Goal: Information Seeking & Learning: Learn about a topic

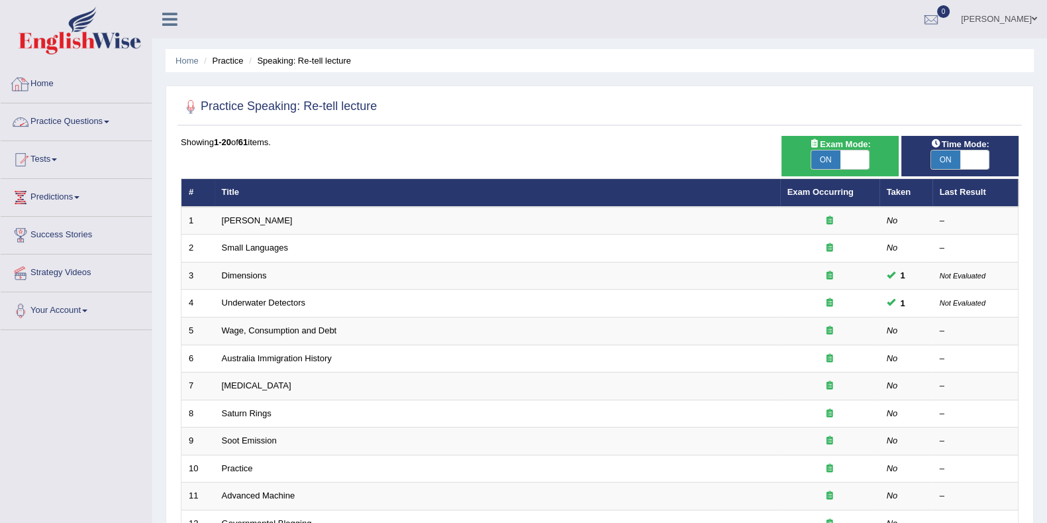
click at [113, 130] on link "Practice Questions" at bounding box center [76, 119] width 151 height 33
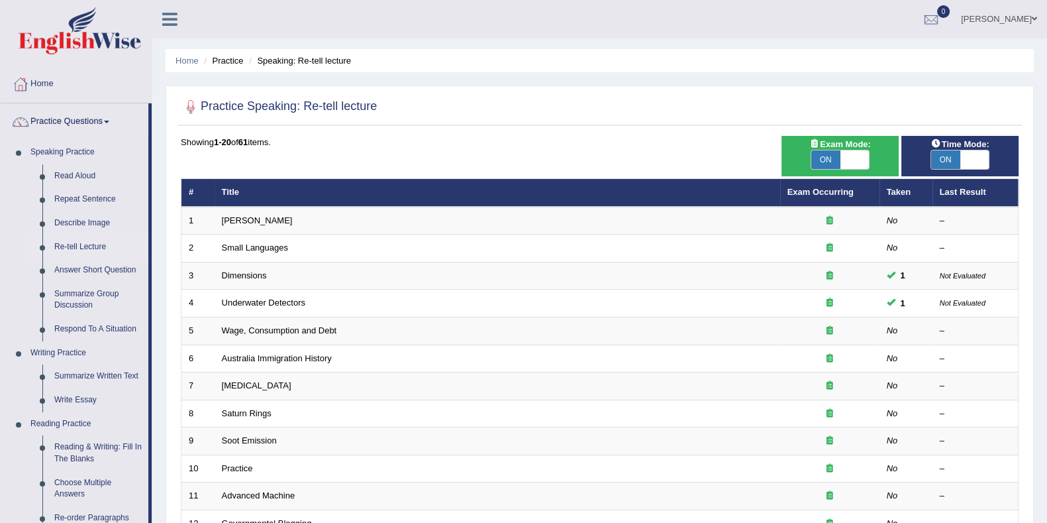
click at [833, 194] on link "Exam Occurring" at bounding box center [821, 192] width 66 height 10
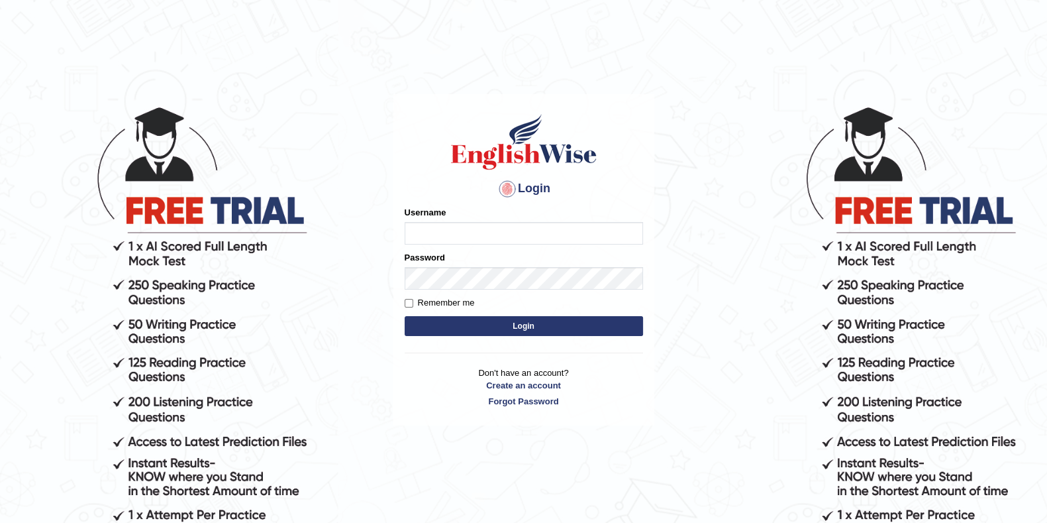
type input "eduardo_pte"
click at [500, 327] on button "Login" at bounding box center [524, 326] width 238 height 20
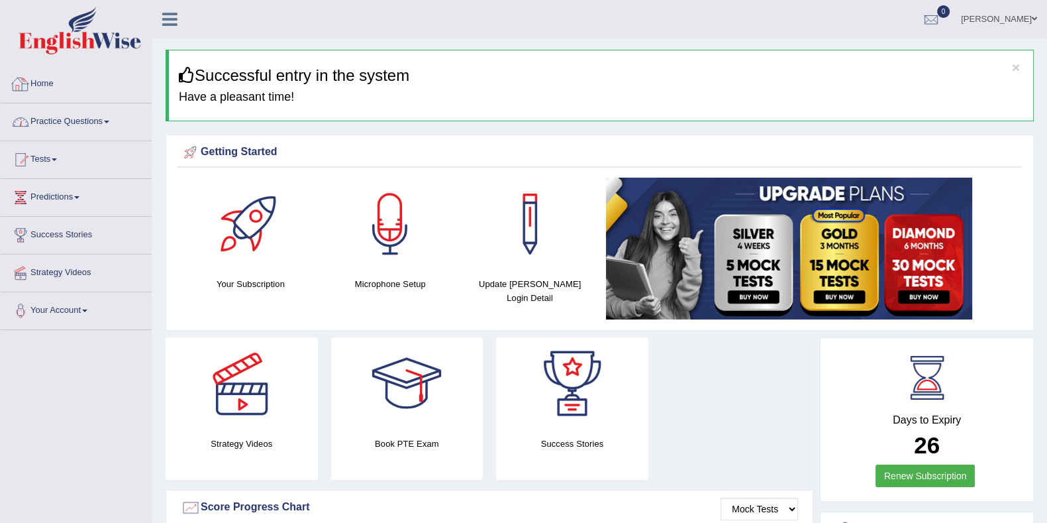
click at [79, 124] on link "Practice Questions" at bounding box center [76, 119] width 151 height 33
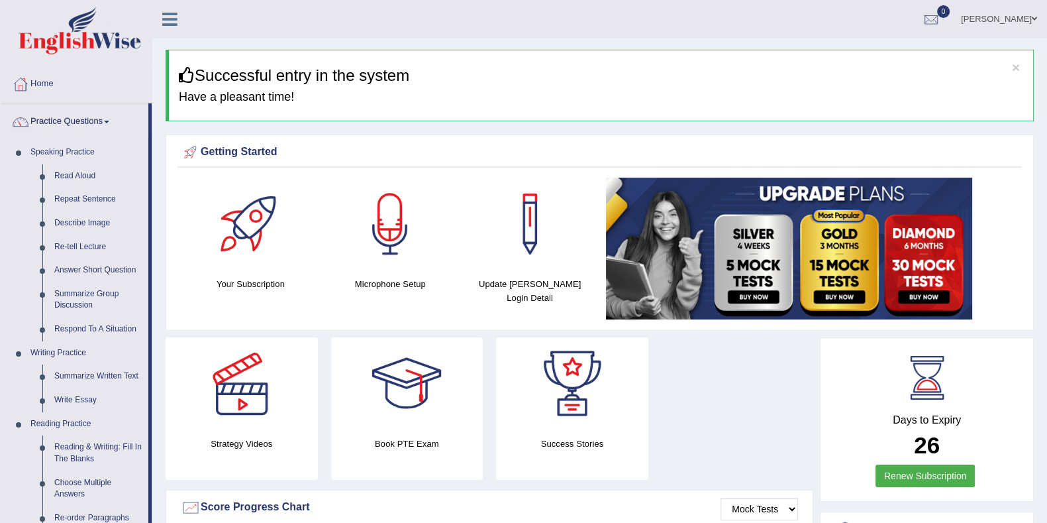
click at [66, 245] on link "Re-tell Lecture" at bounding box center [98, 247] width 100 height 24
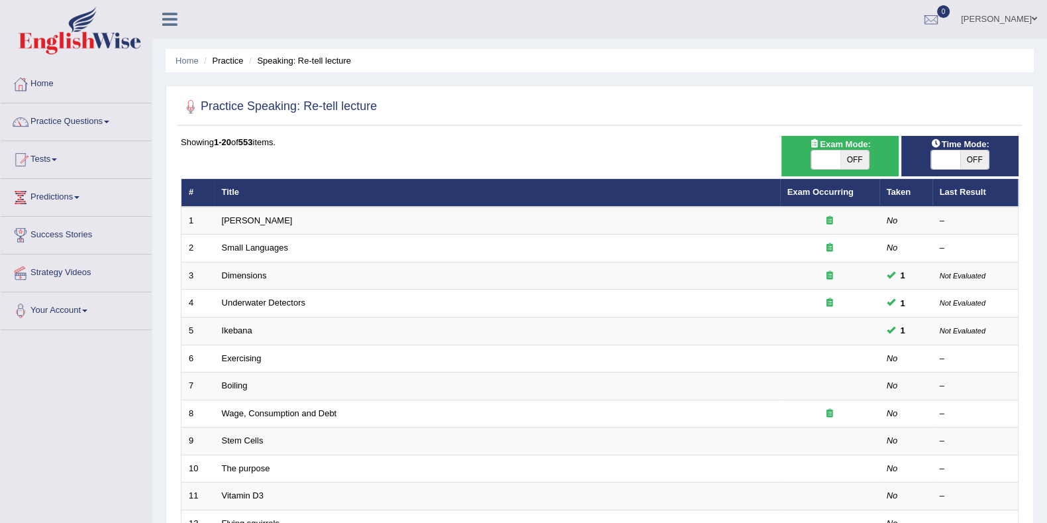
click at [845, 193] on link "Exam Occurring" at bounding box center [821, 192] width 66 height 10
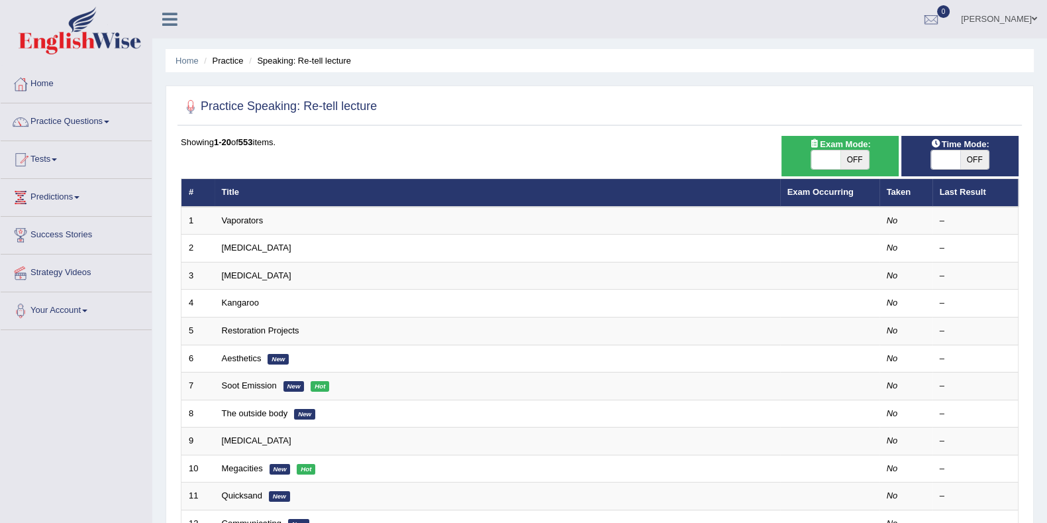
click at [252, 270] on link "[MEDICAL_DATA]" at bounding box center [257, 275] width 70 height 10
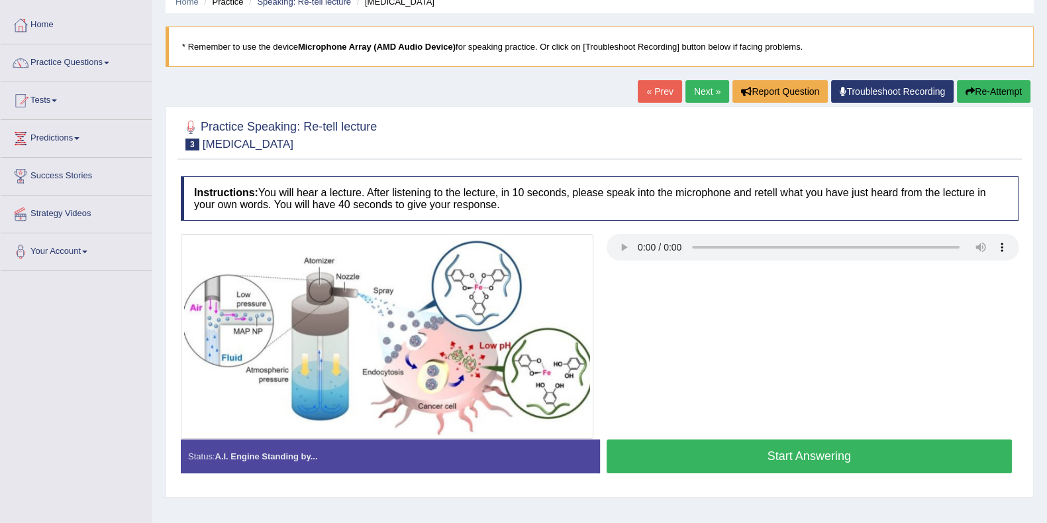
scroll to position [82, 0]
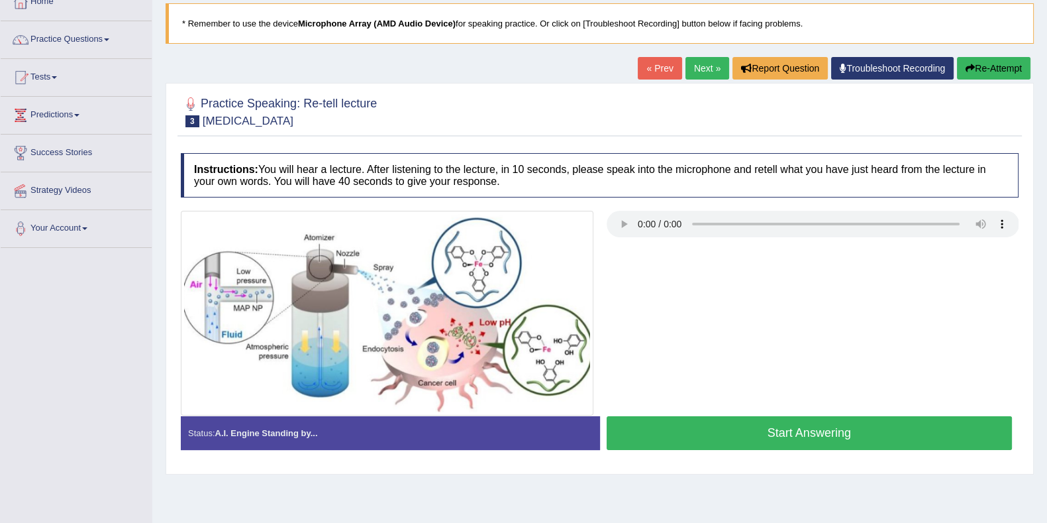
click at [798, 438] on button "Start Answering" at bounding box center [810, 433] width 406 height 34
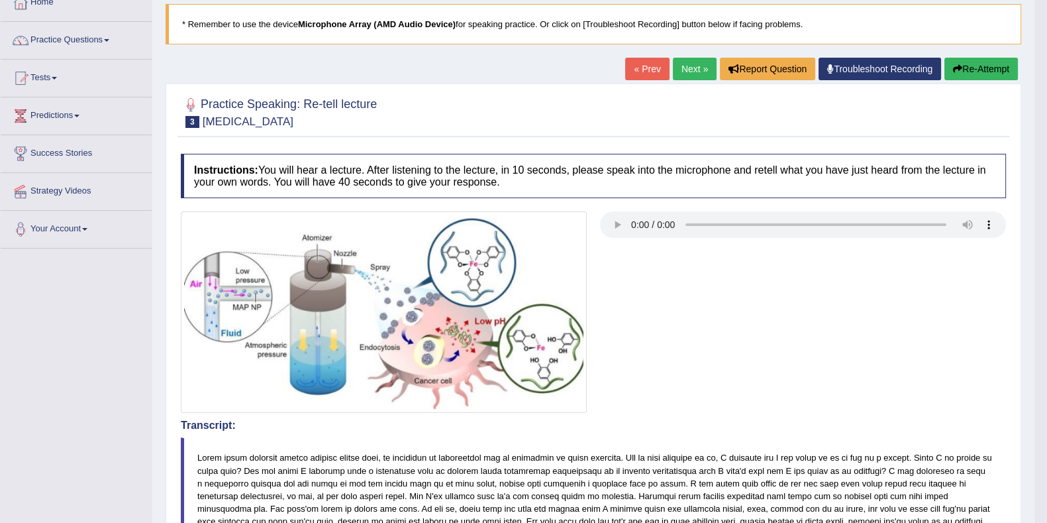
scroll to position [0, 0]
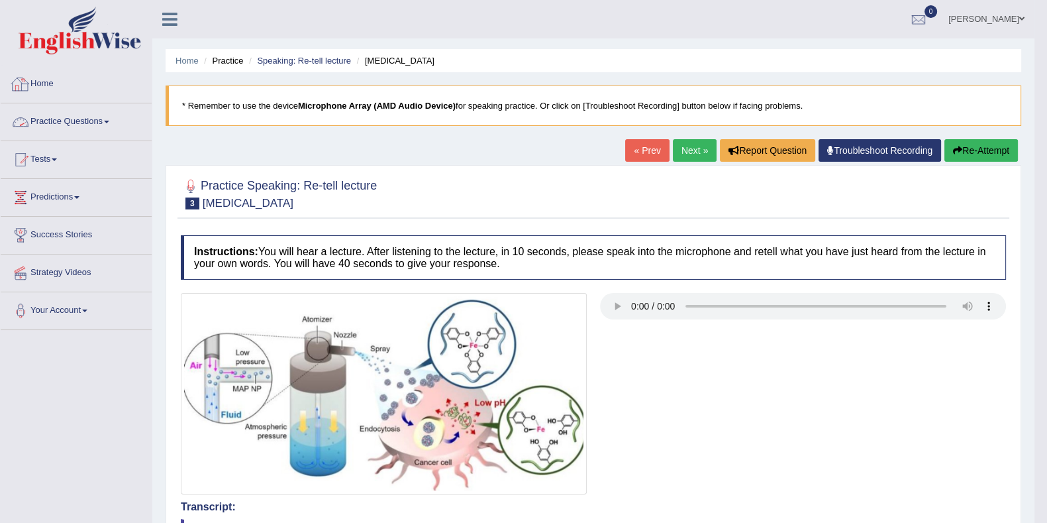
click at [82, 127] on link "Practice Questions" at bounding box center [76, 119] width 151 height 33
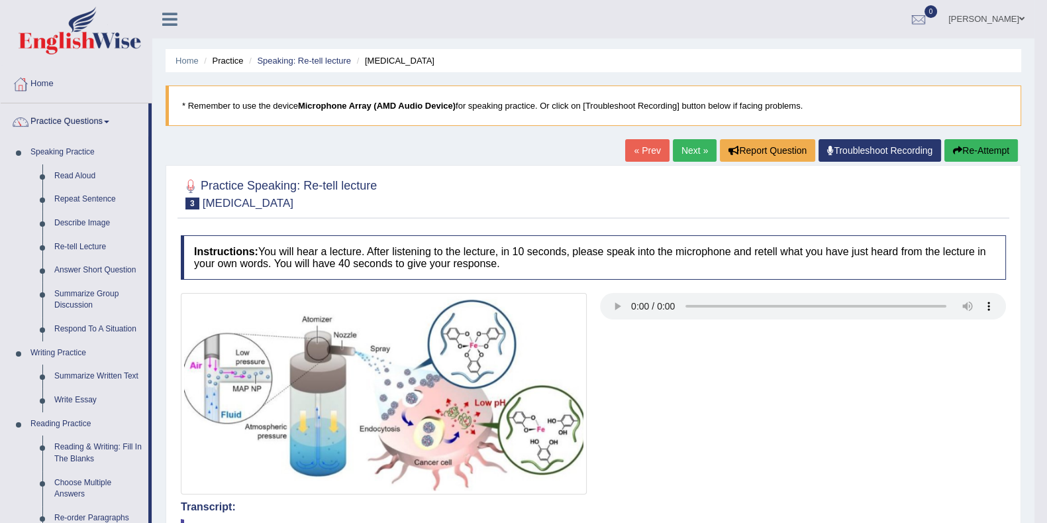
click at [119, 274] on link "Answer Short Question" at bounding box center [98, 270] width 100 height 24
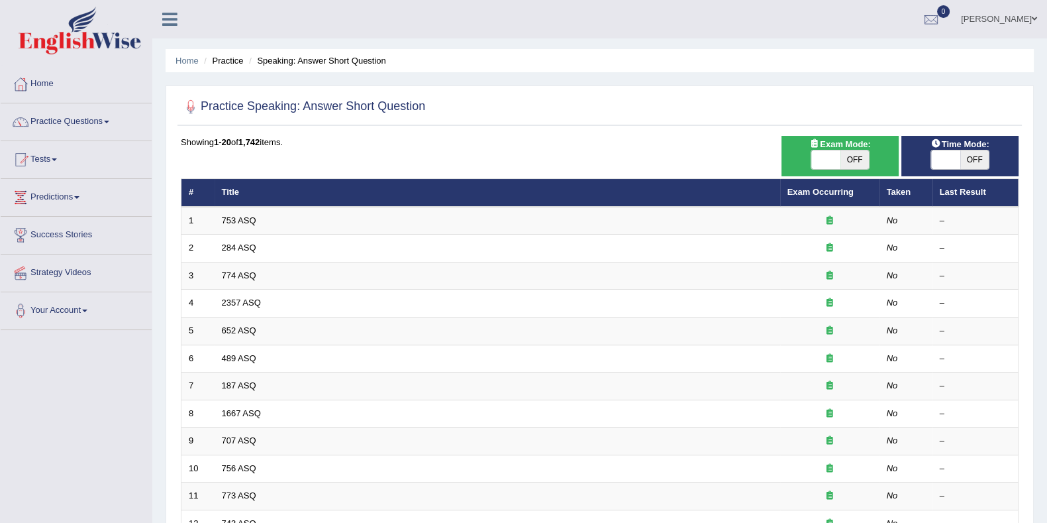
click at [817, 187] on link "Exam Occurring" at bounding box center [821, 192] width 66 height 10
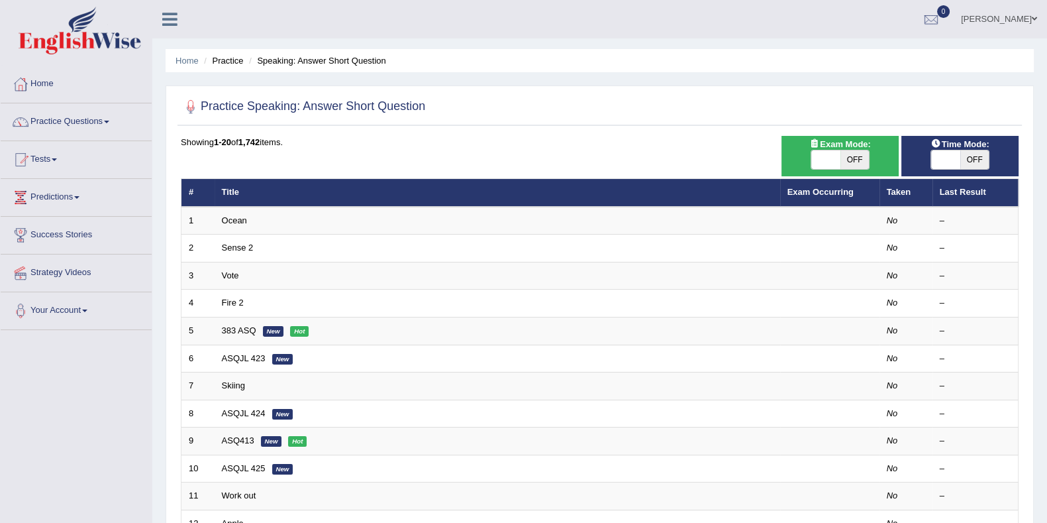
click at [230, 326] on link "383 ASQ" at bounding box center [239, 330] width 34 height 10
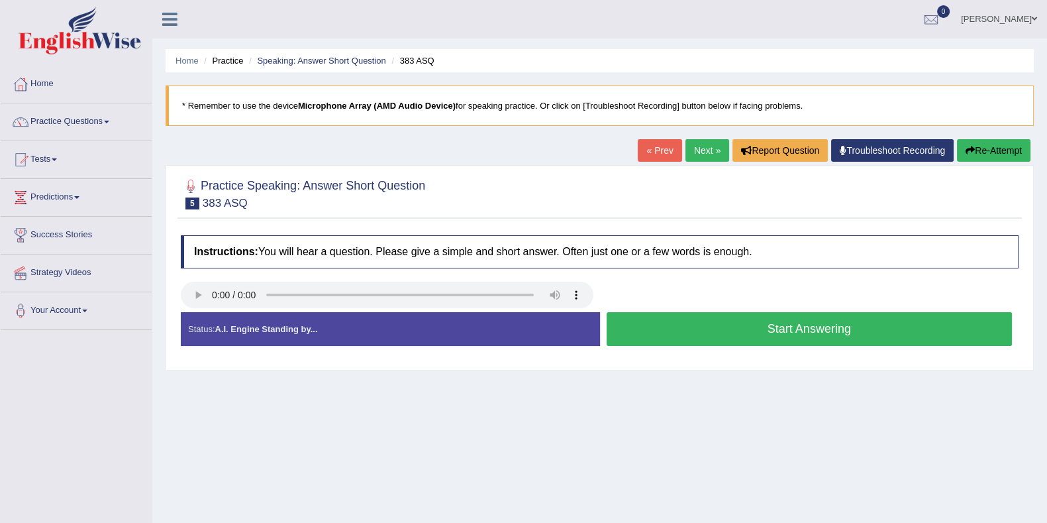
click at [772, 339] on button "Start Answering" at bounding box center [810, 329] width 406 height 34
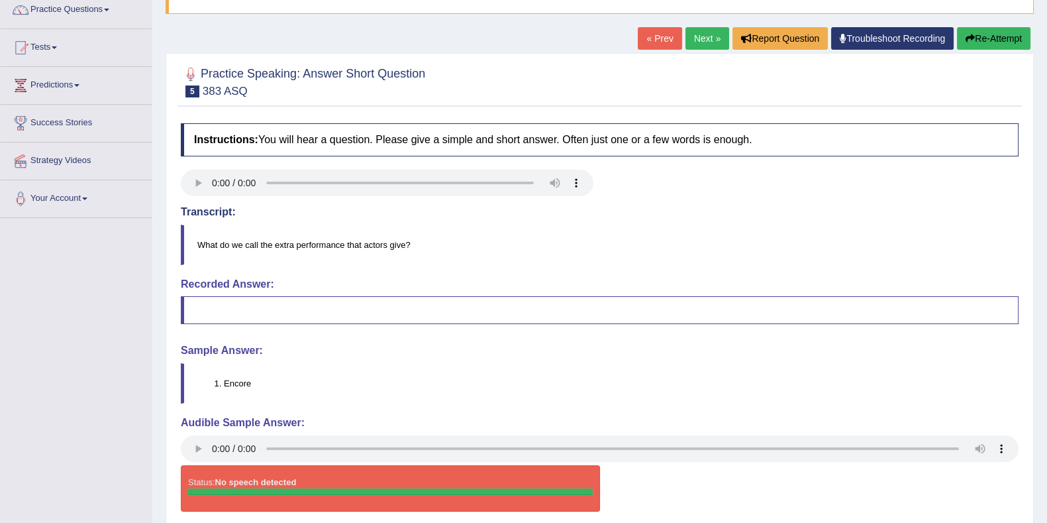
scroll to position [7, 0]
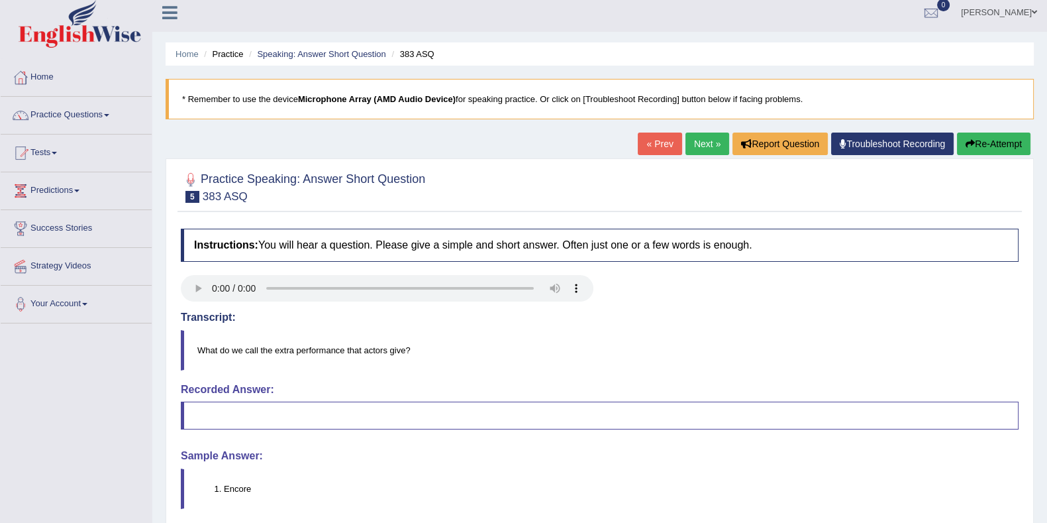
click at [709, 144] on link "Next »" at bounding box center [708, 143] width 44 height 23
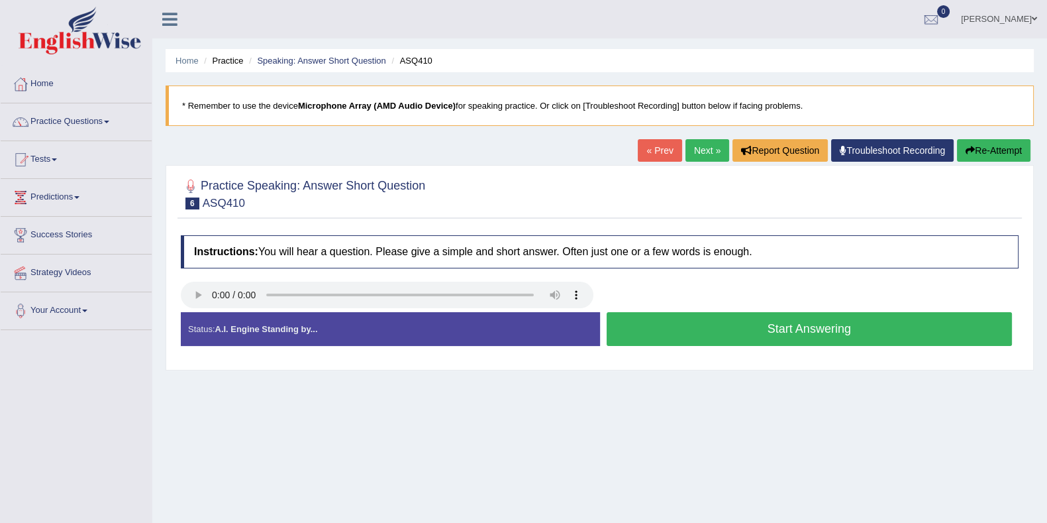
click at [835, 329] on button "Start Answering" at bounding box center [810, 329] width 406 height 34
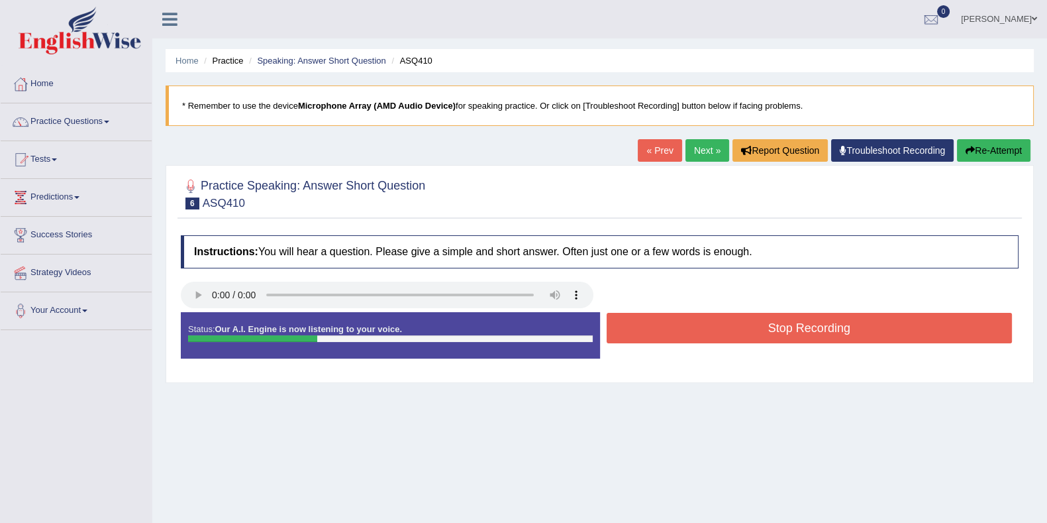
click at [833, 330] on button "Stop Recording" at bounding box center [810, 328] width 406 height 30
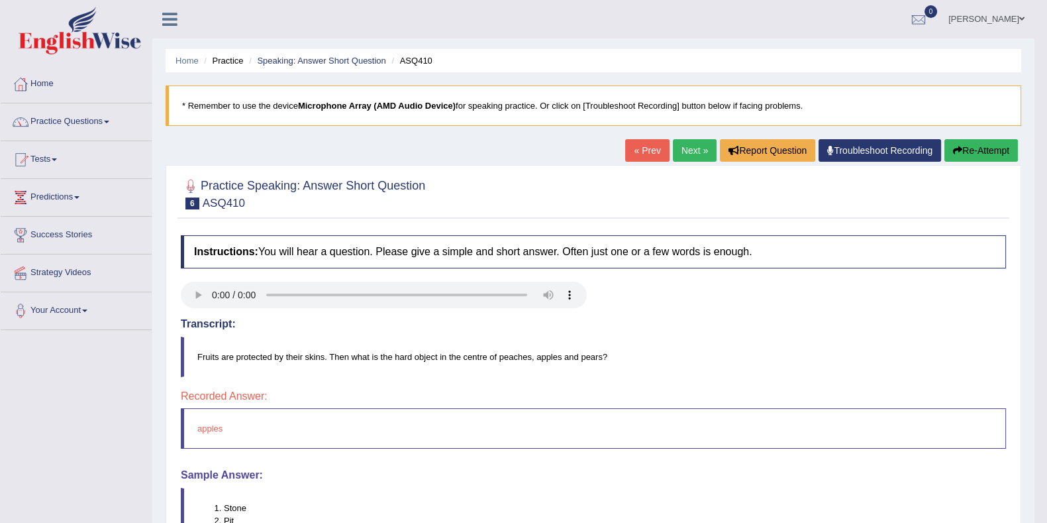
click at [688, 150] on link "Next »" at bounding box center [695, 150] width 44 height 23
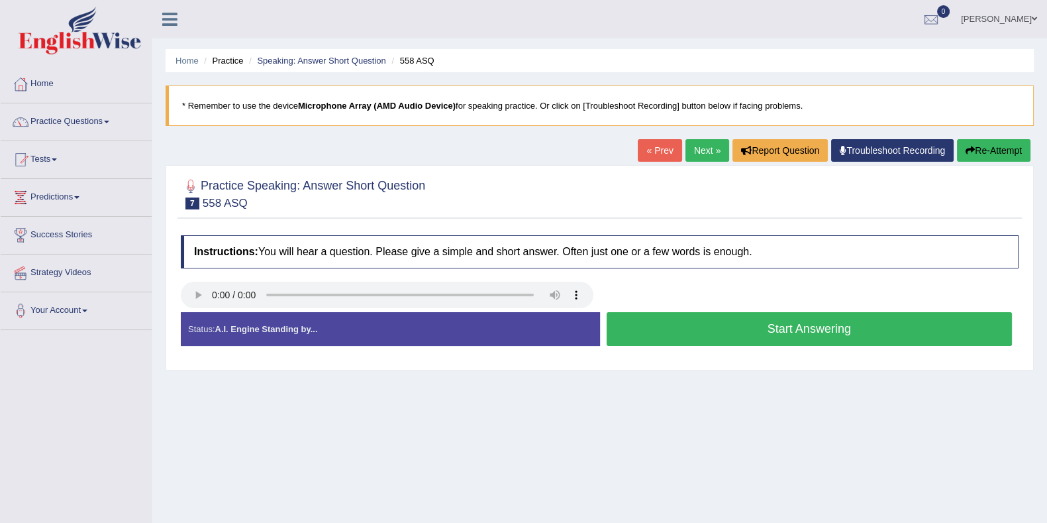
click at [766, 321] on button "Start Answering" at bounding box center [810, 329] width 406 height 34
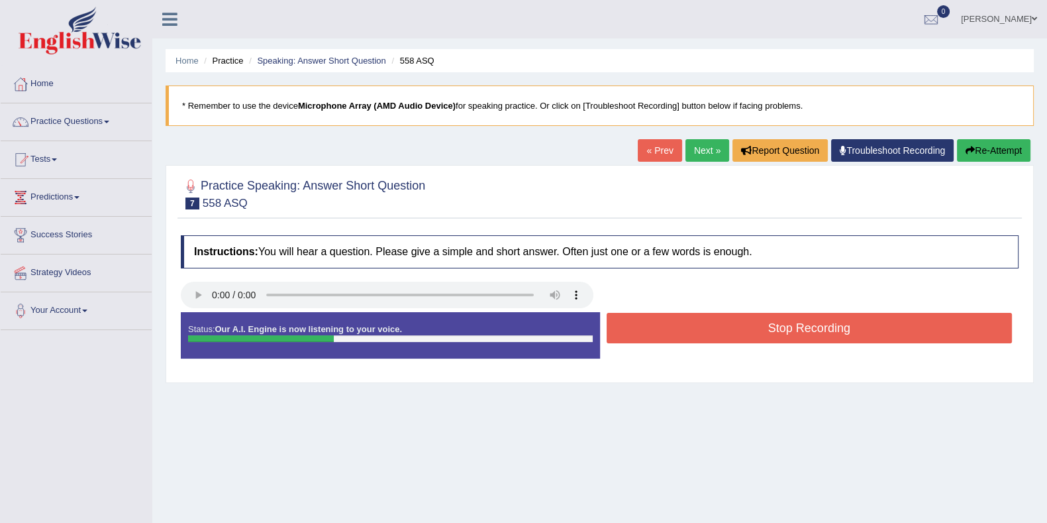
click at [766, 321] on button "Stop Recording" at bounding box center [810, 328] width 406 height 30
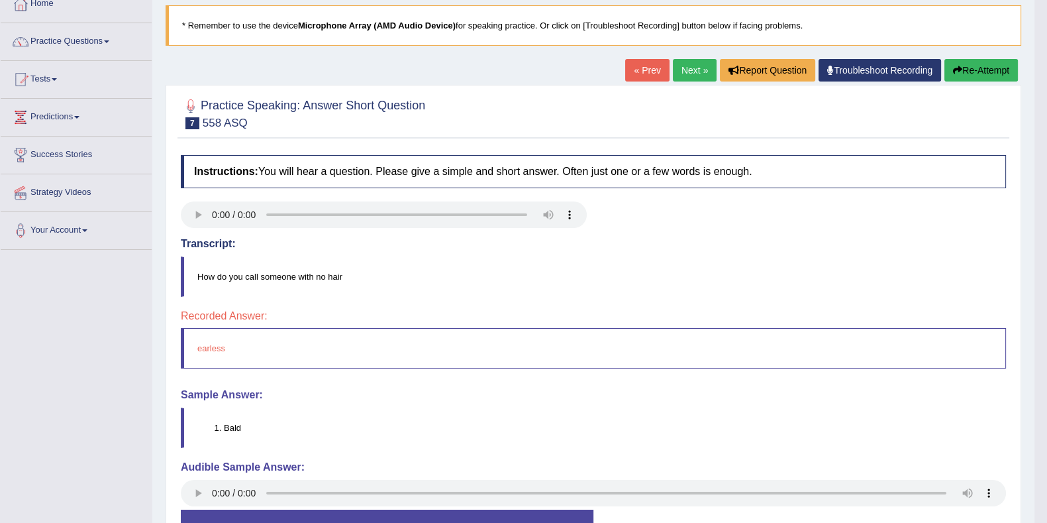
scroll to position [15, 0]
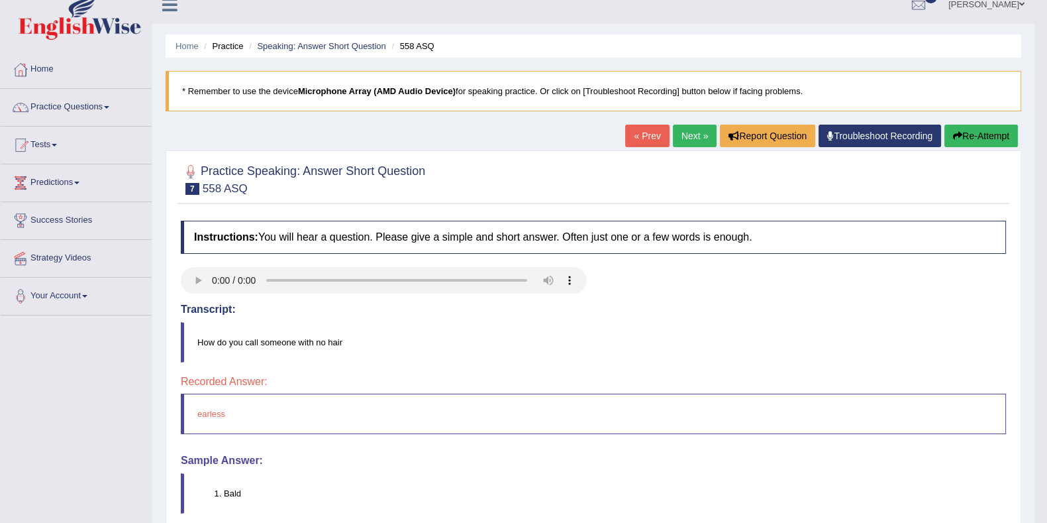
click at [693, 134] on link "Next »" at bounding box center [695, 136] width 44 height 23
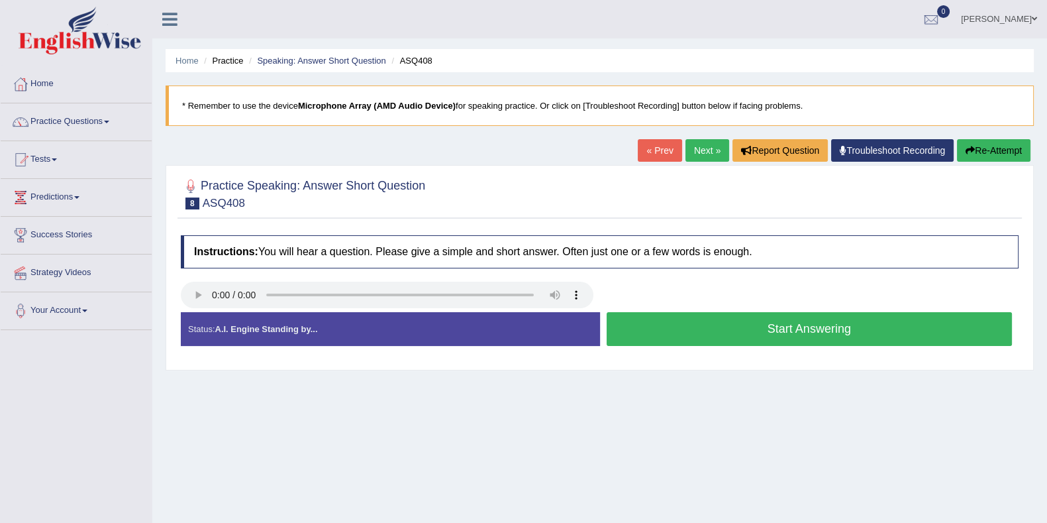
click at [831, 323] on button "Start Answering" at bounding box center [810, 329] width 406 height 34
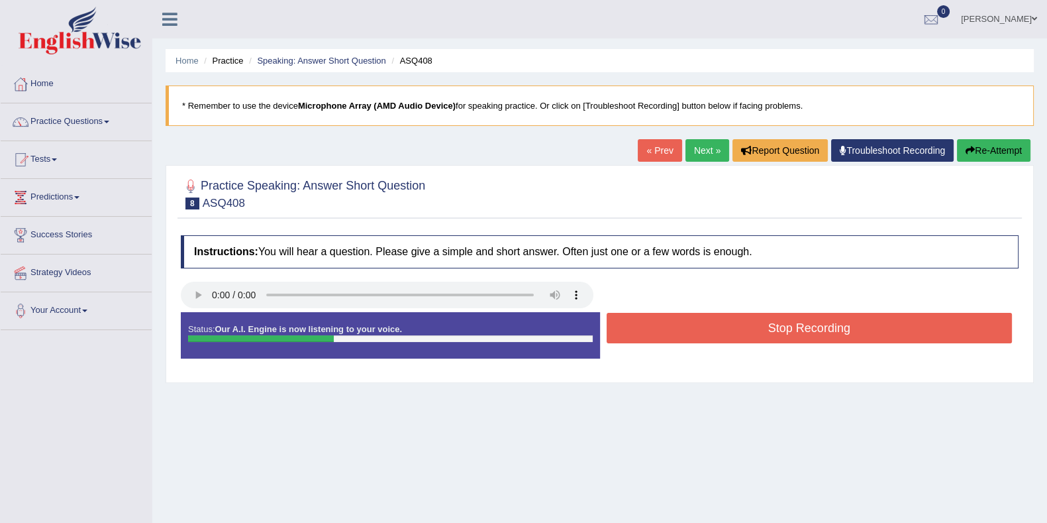
click at [831, 323] on button "Stop Recording" at bounding box center [810, 328] width 406 height 30
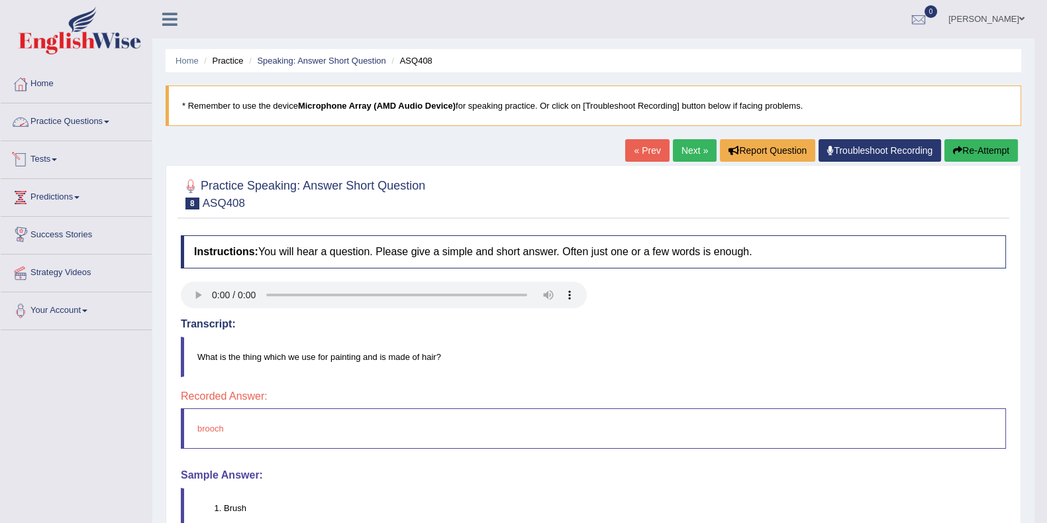
click at [87, 118] on link "Practice Questions" at bounding box center [76, 119] width 151 height 33
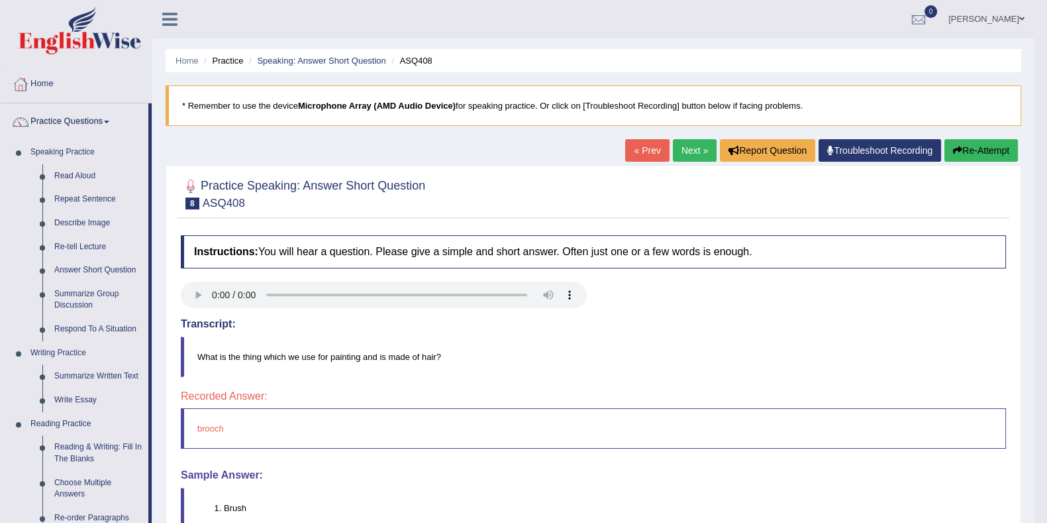
click at [81, 292] on link "Summarize Group Discussion" at bounding box center [98, 299] width 100 height 35
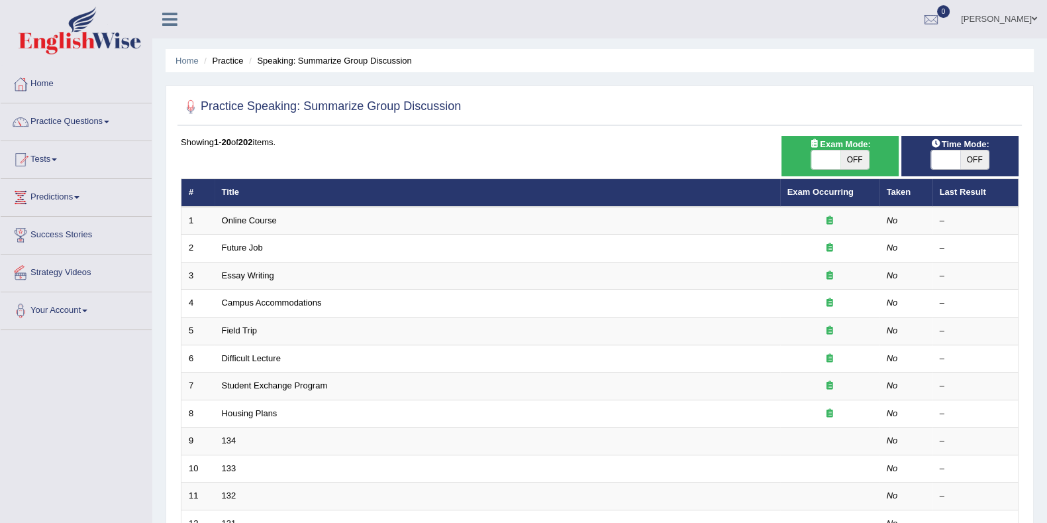
click at [822, 193] on link "Exam Occurring" at bounding box center [821, 192] width 66 height 10
click at [249, 219] on link "Extension" at bounding box center [241, 220] width 38 height 10
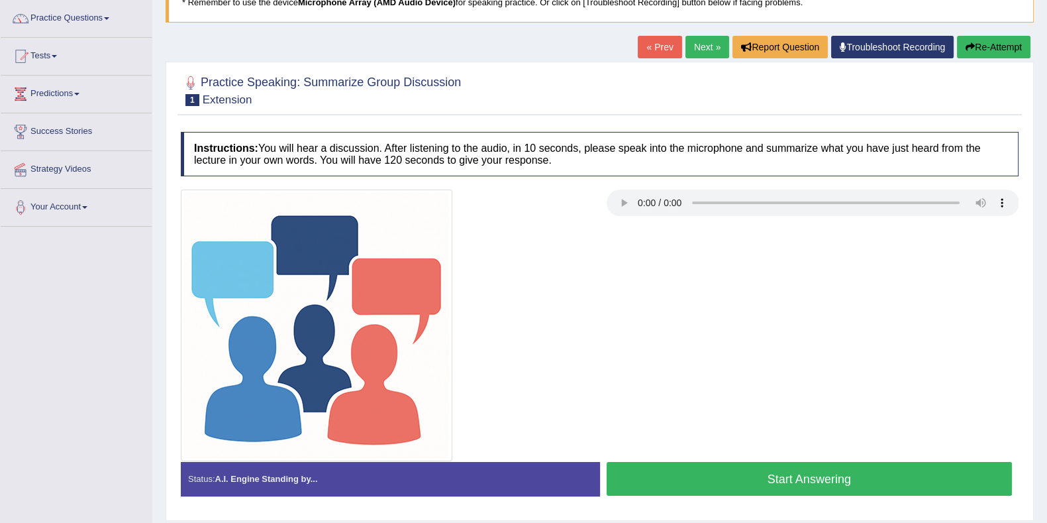
scroll to position [172, 0]
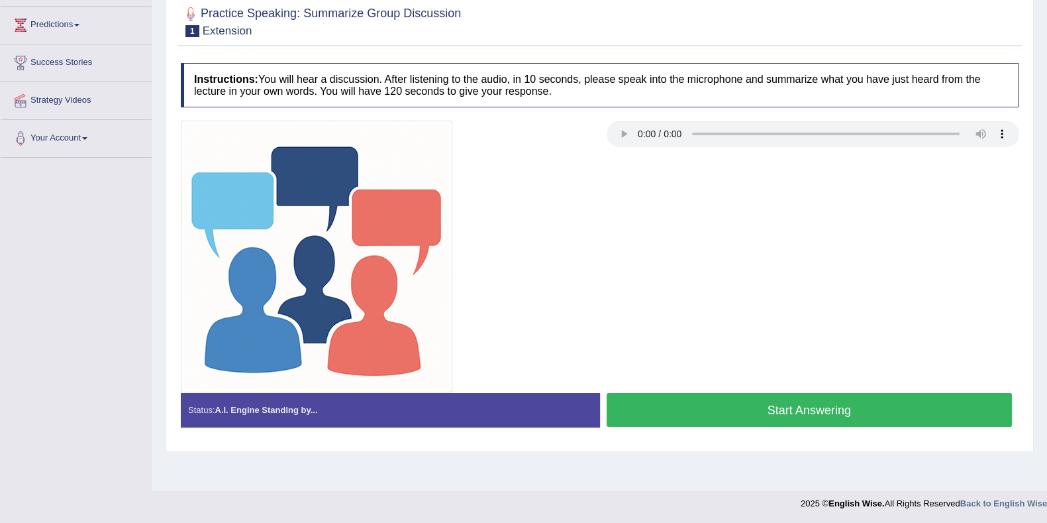
click at [790, 415] on button "Start Answering" at bounding box center [810, 410] width 406 height 34
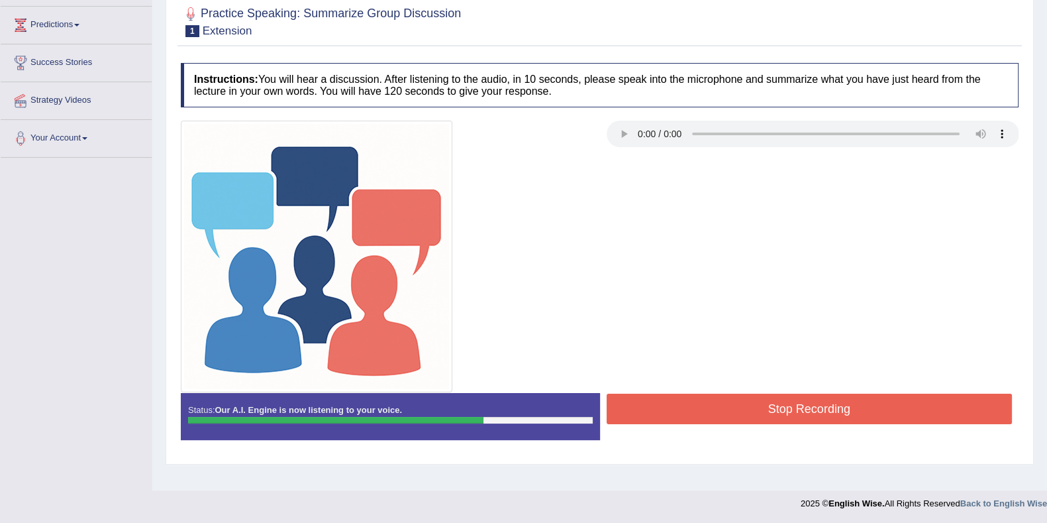
click at [782, 399] on button "Stop Recording" at bounding box center [810, 408] width 406 height 30
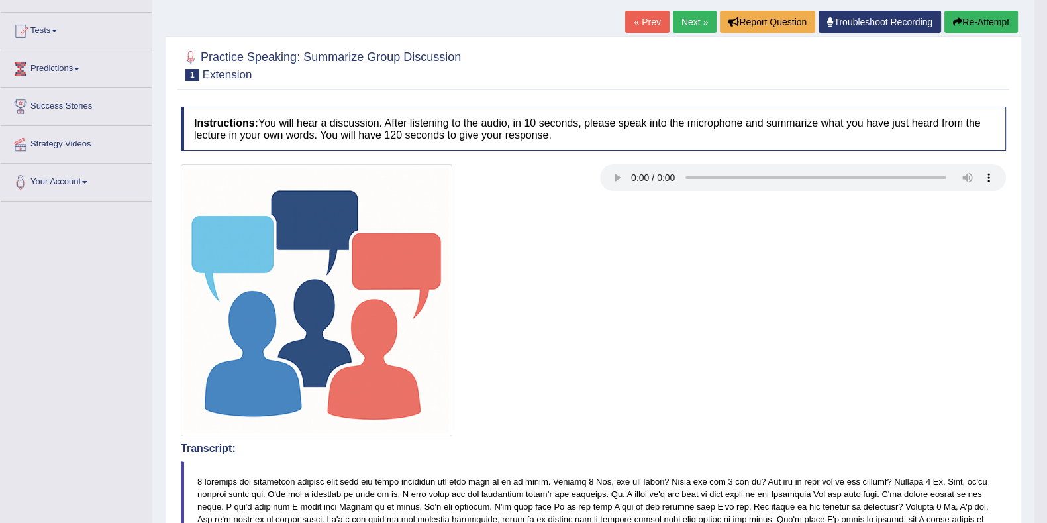
scroll to position [127, 0]
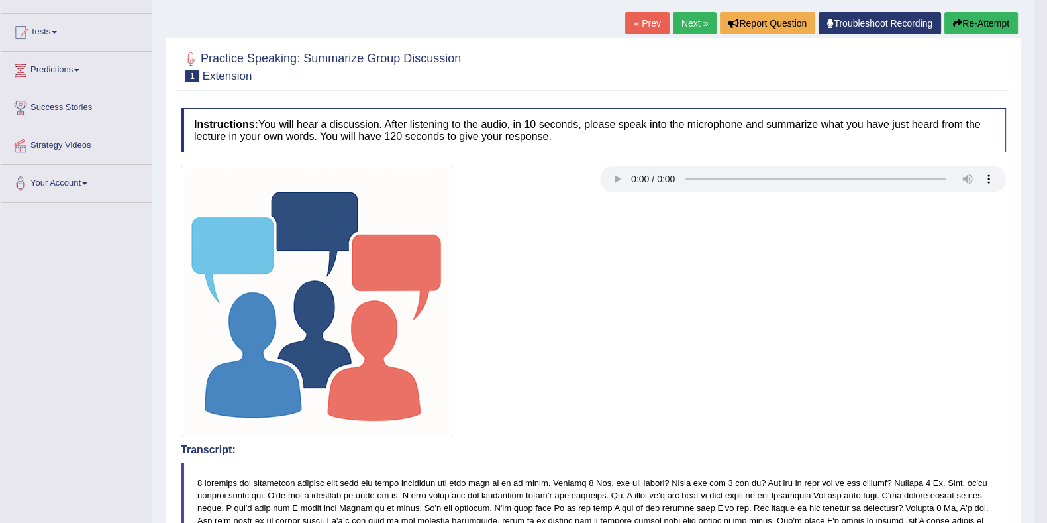
click at [697, 21] on link "Next »" at bounding box center [695, 23] width 44 height 23
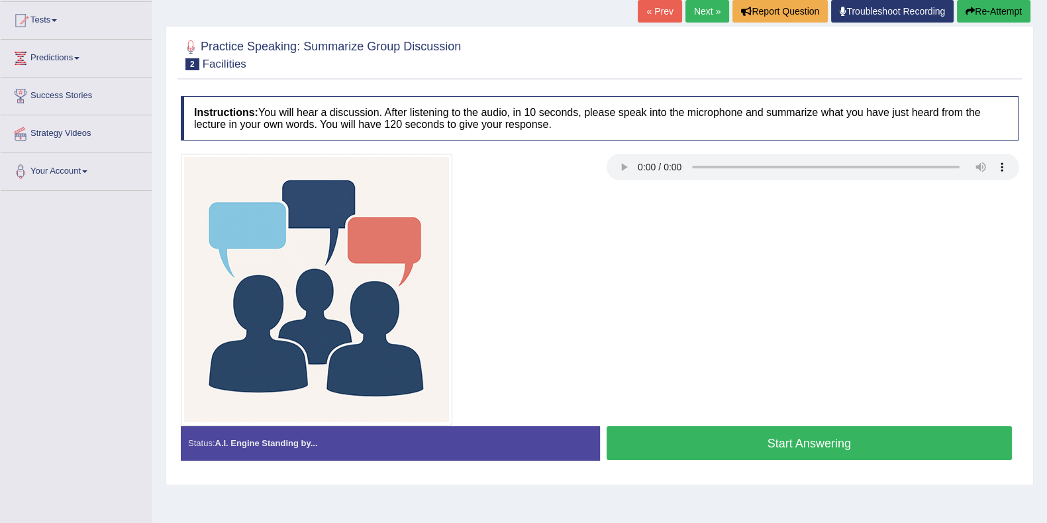
scroll to position [165, 0]
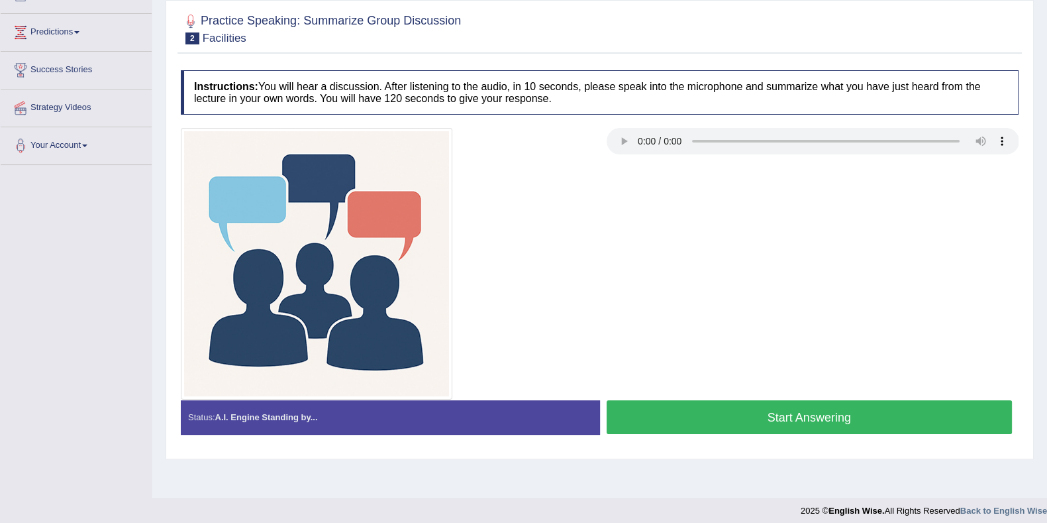
click at [750, 425] on button "Start Answering" at bounding box center [810, 417] width 406 height 34
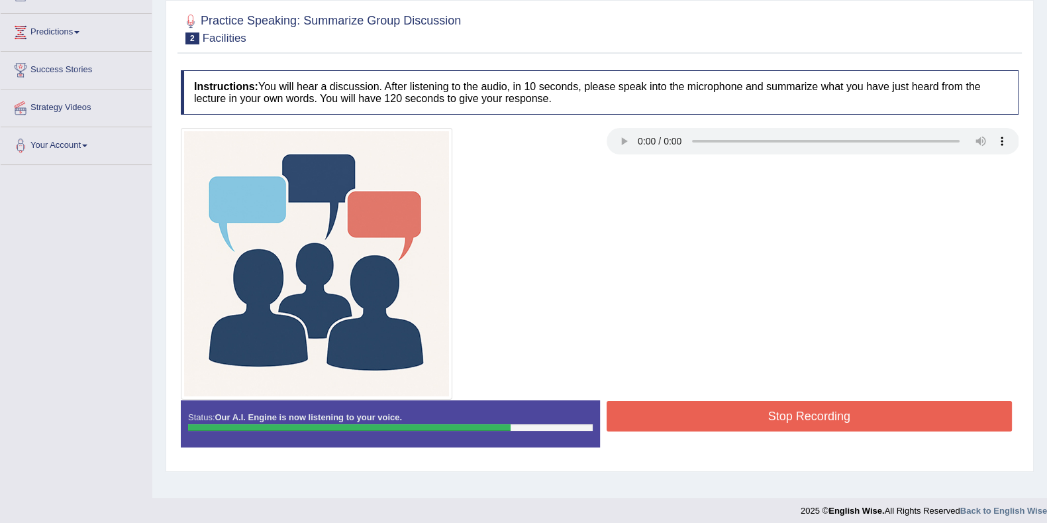
click at [798, 405] on button "Stop Recording" at bounding box center [810, 416] width 406 height 30
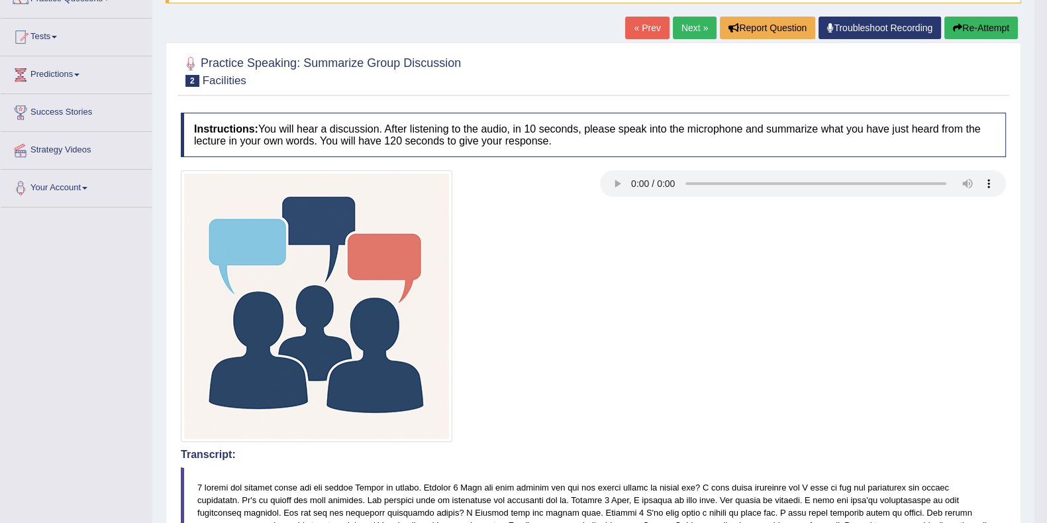
scroll to position [0, 0]
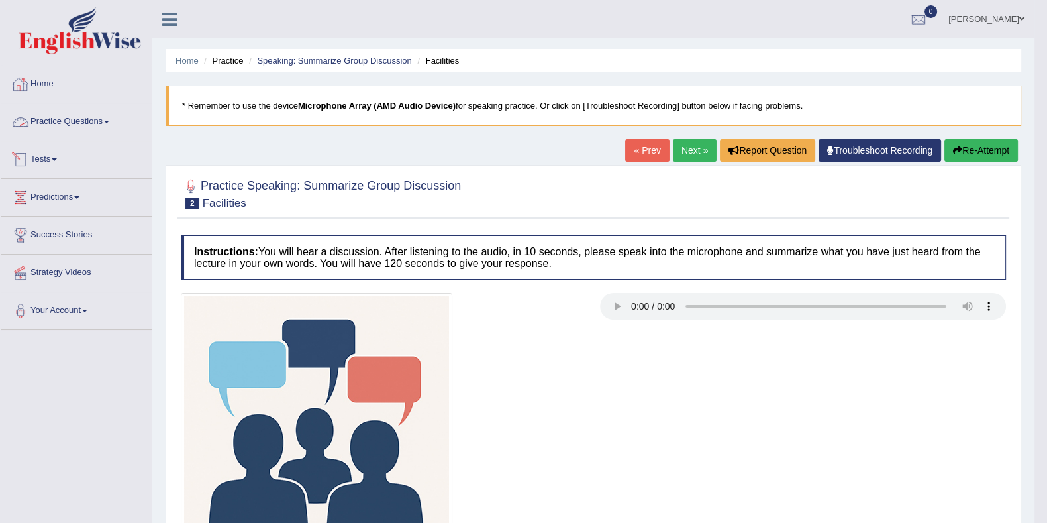
click at [51, 127] on link "Practice Questions" at bounding box center [76, 119] width 151 height 33
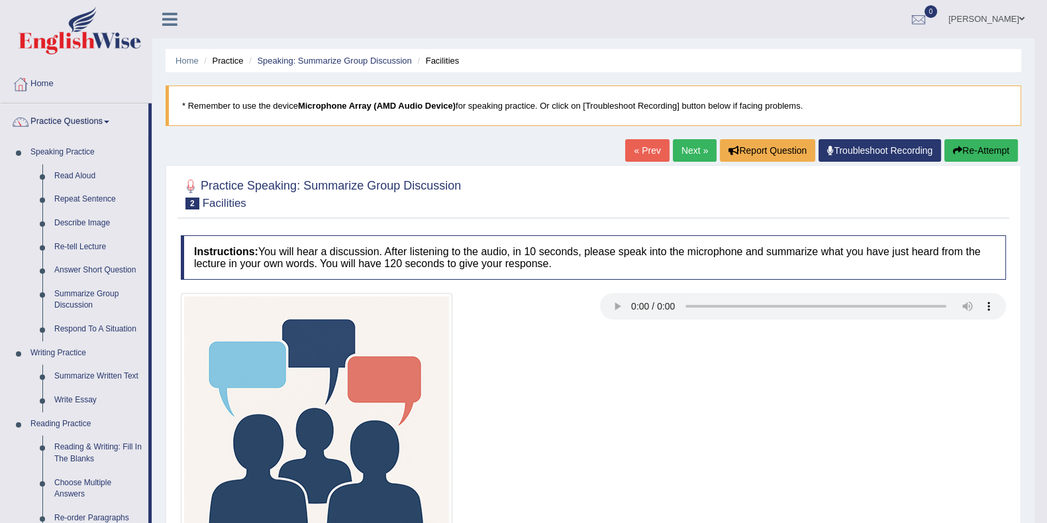
click at [64, 333] on link "Respond To A Situation" at bounding box center [98, 329] width 100 height 24
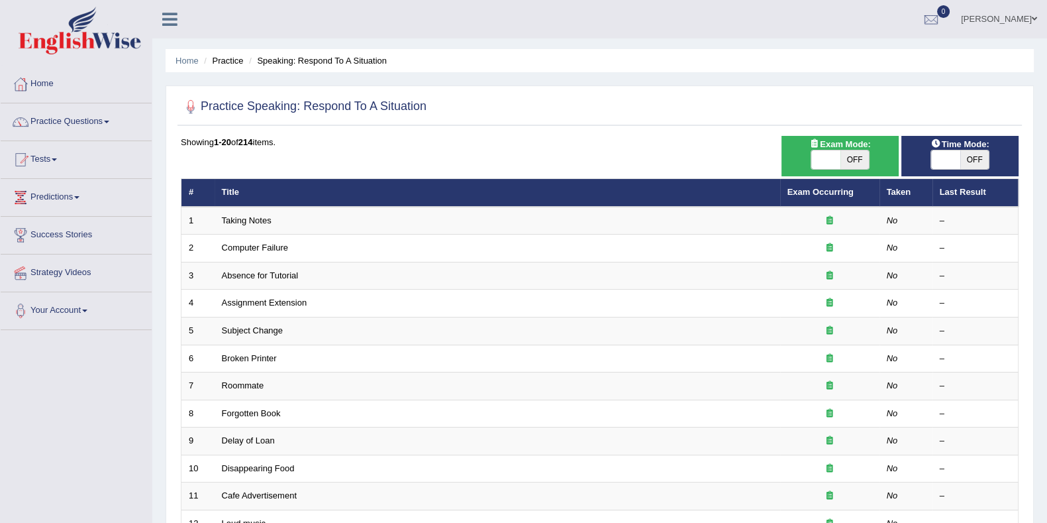
click at [273, 273] on link "Absence for Tutorial" at bounding box center [260, 275] width 77 height 10
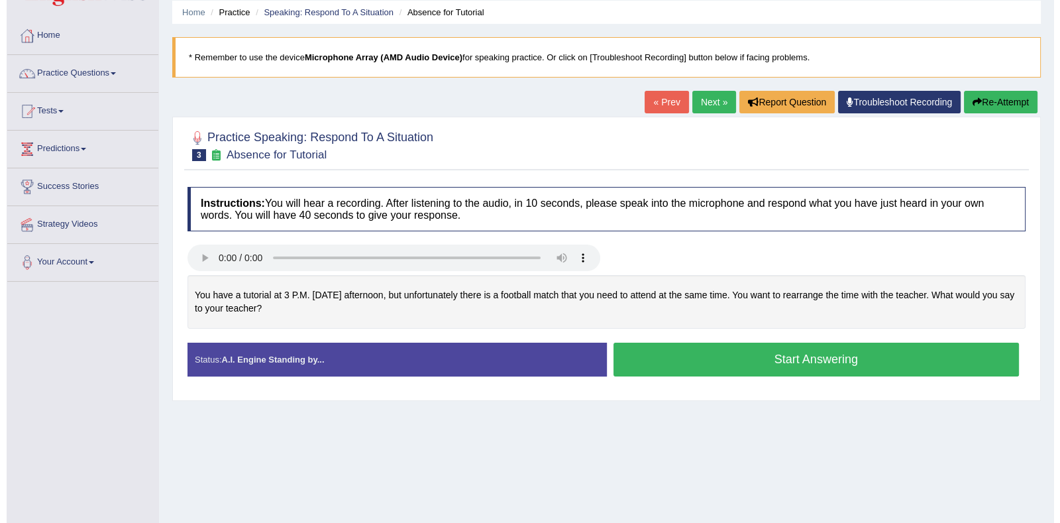
scroll to position [82, 0]
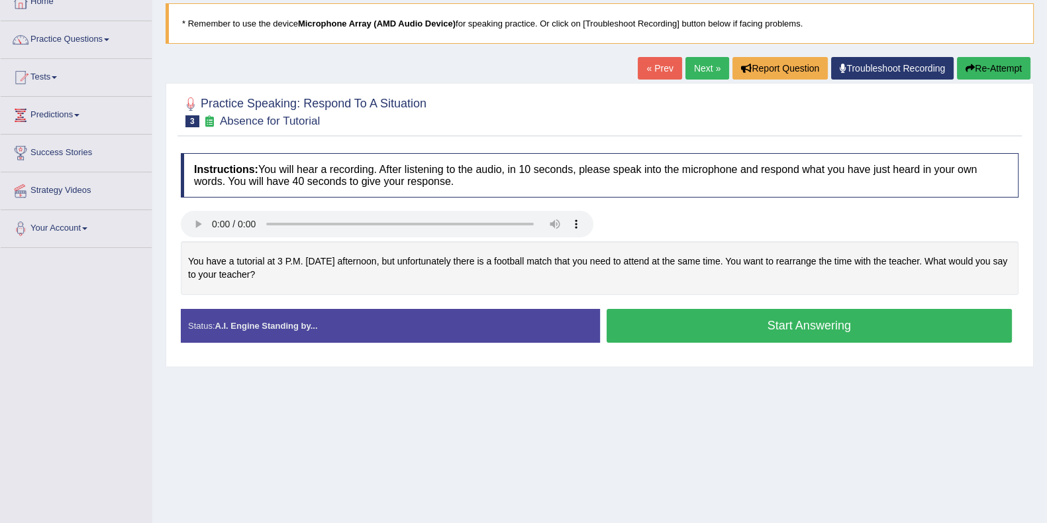
click at [765, 325] on button "Start Answering" at bounding box center [810, 326] width 406 height 34
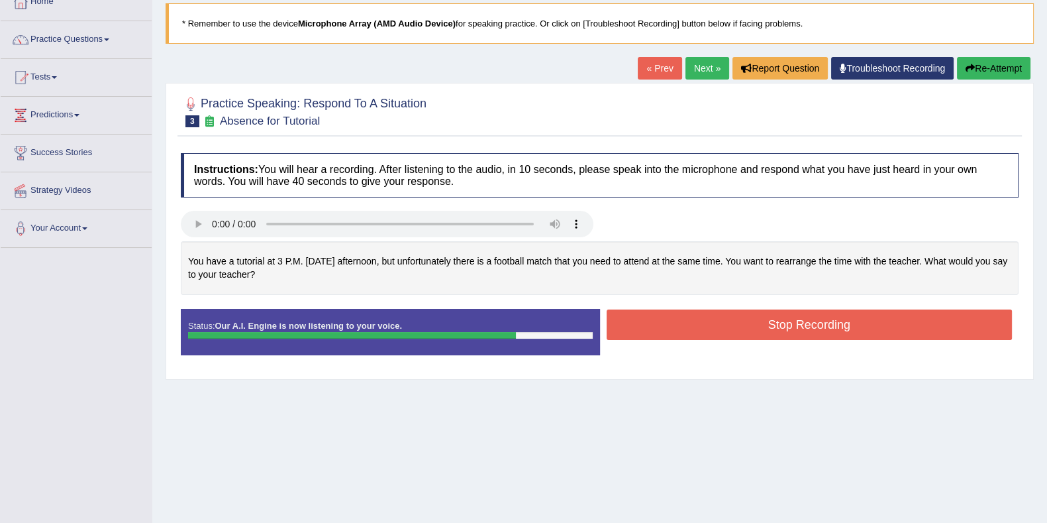
click at [813, 315] on button "Stop Recording" at bounding box center [810, 324] width 406 height 30
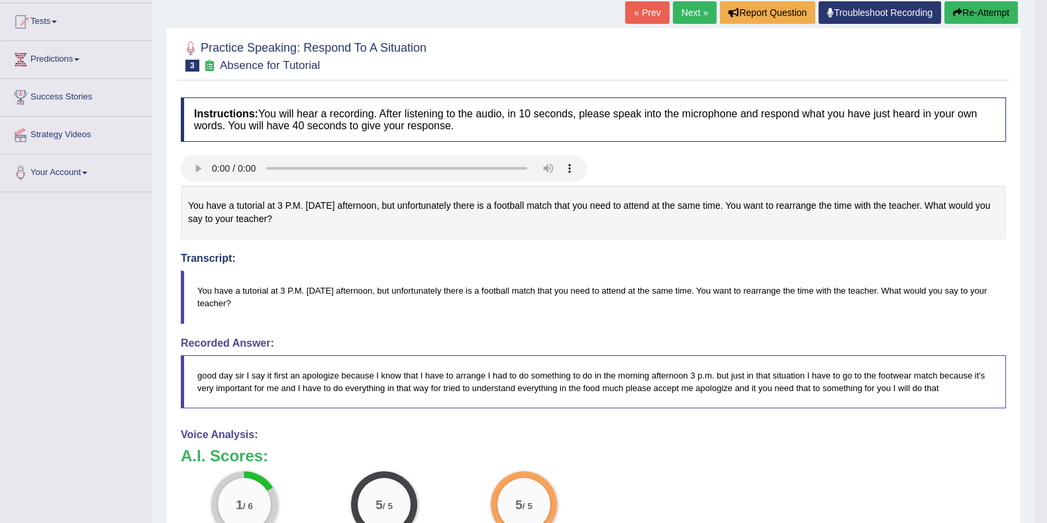
scroll to position [63, 0]
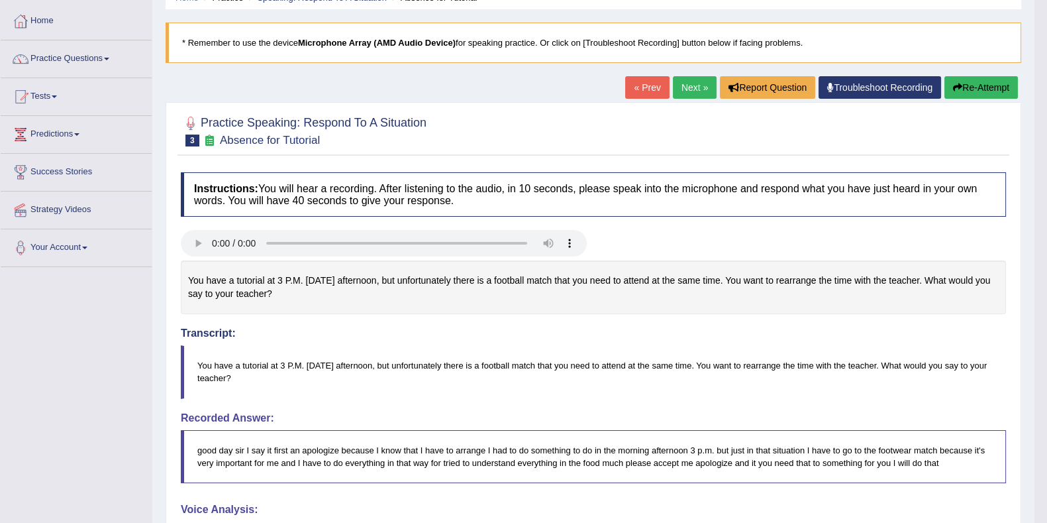
click at [691, 93] on link "Next »" at bounding box center [695, 87] width 44 height 23
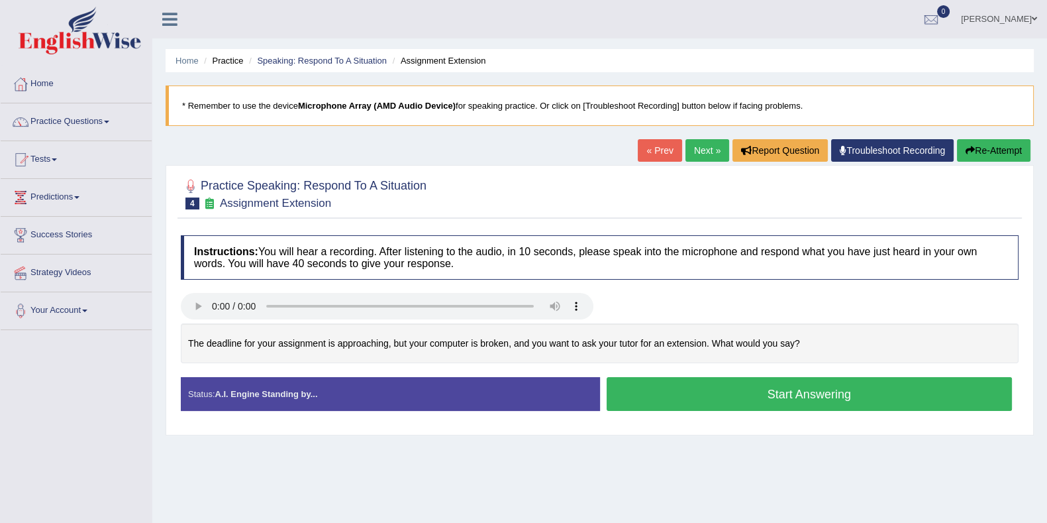
click at [679, 393] on button "Start Answering" at bounding box center [810, 394] width 406 height 34
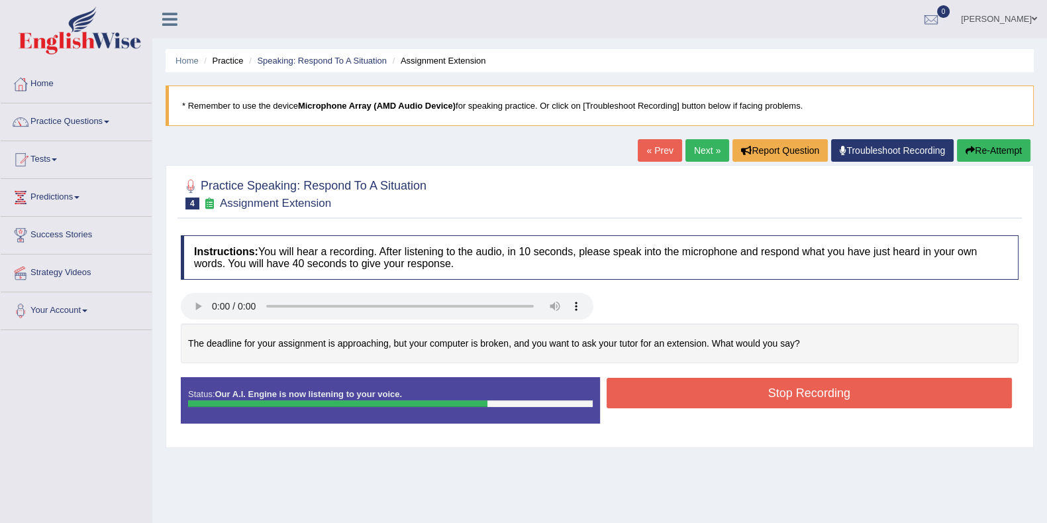
click at [713, 382] on button "Stop Recording" at bounding box center [810, 393] width 406 height 30
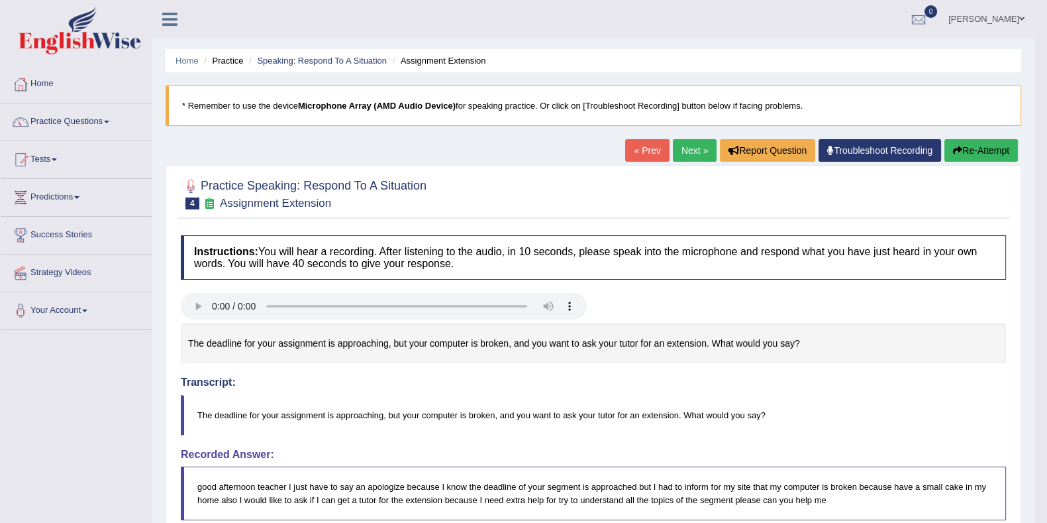
click at [699, 145] on link "Next »" at bounding box center [695, 150] width 44 height 23
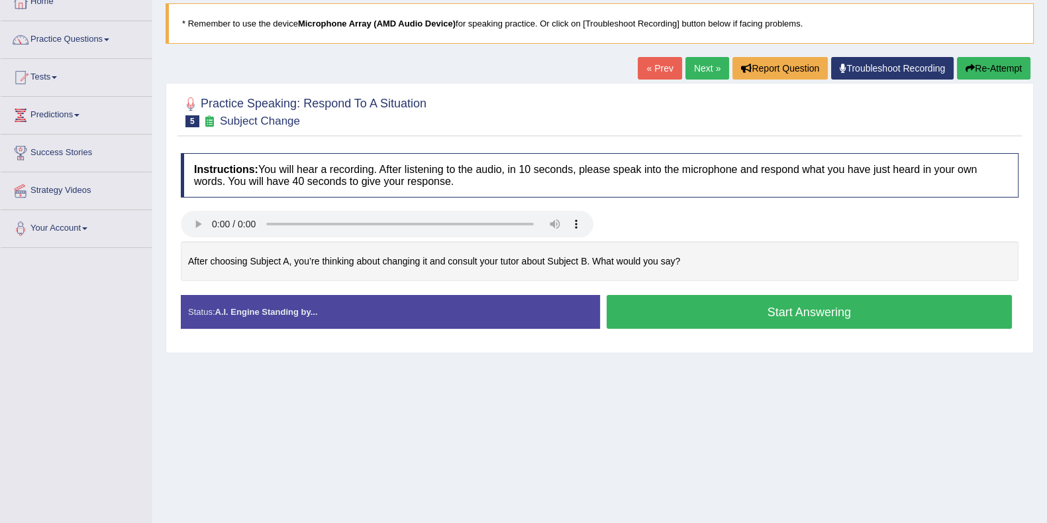
scroll to position [165, 0]
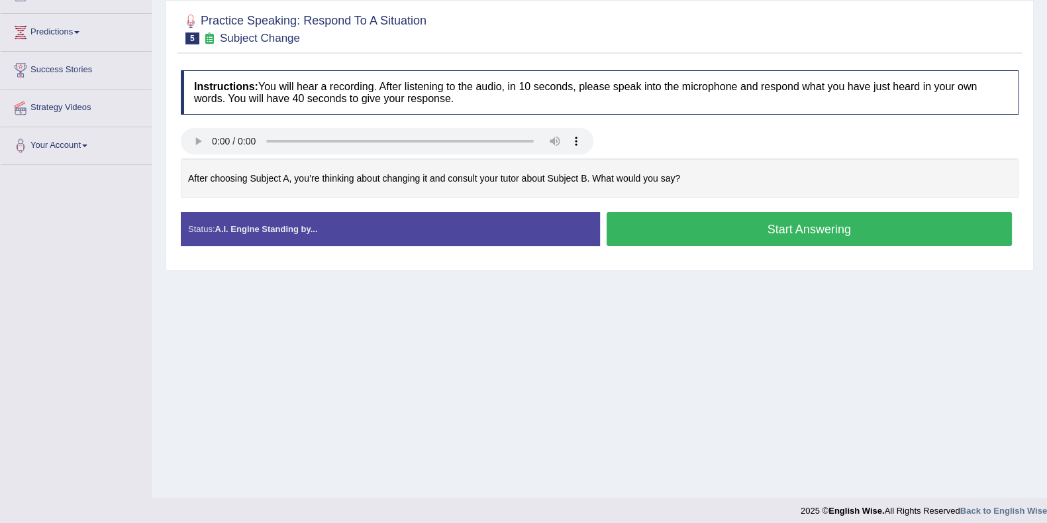
click at [764, 227] on button "Start Answering" at bounding box center [810, 229] width 406 height 34
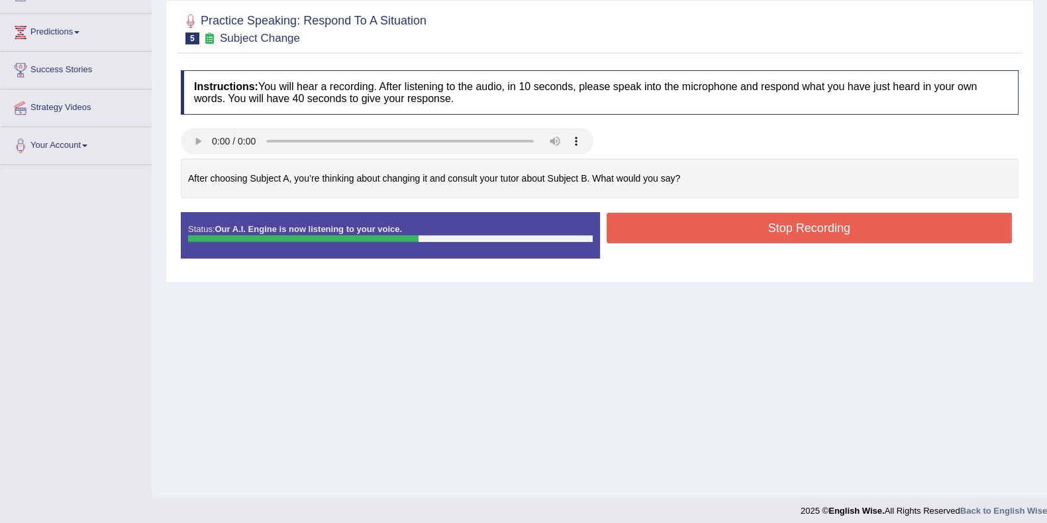
click at [674, 227] on button "Stop Recording" at bounding box center [810, 228] width 406 height 30
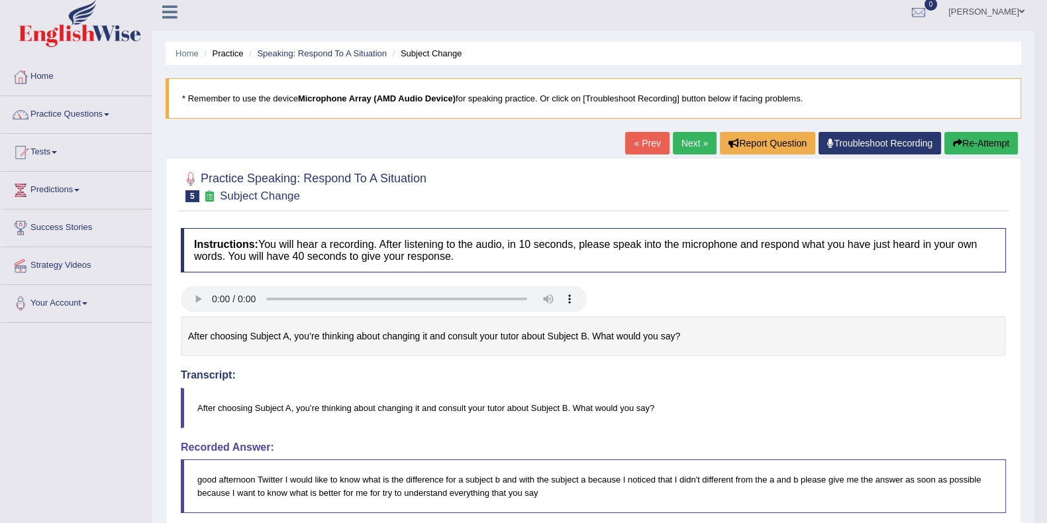
scroll to position [0, 0]
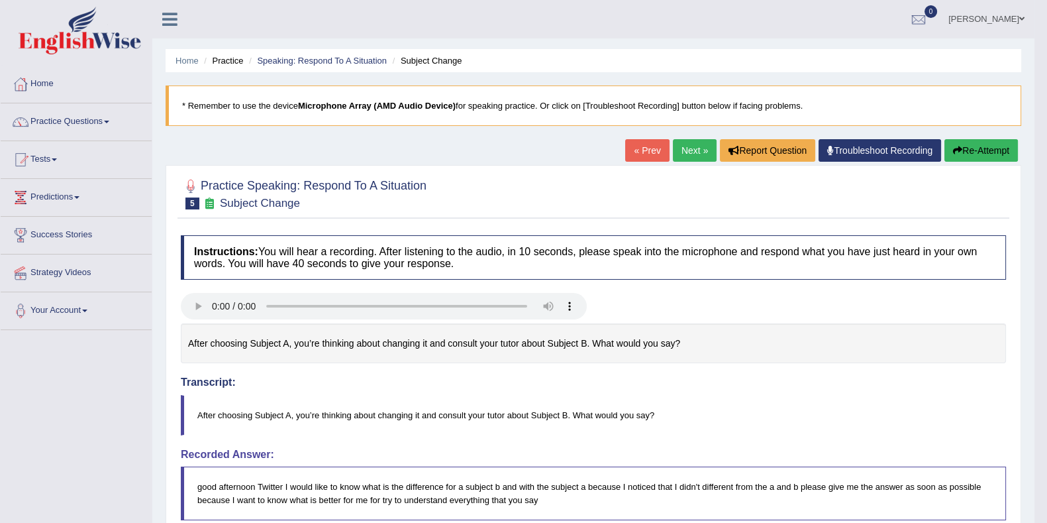
click at [679, 142] on link "Next »" at bounding box center [695, 150] width 44 height 23
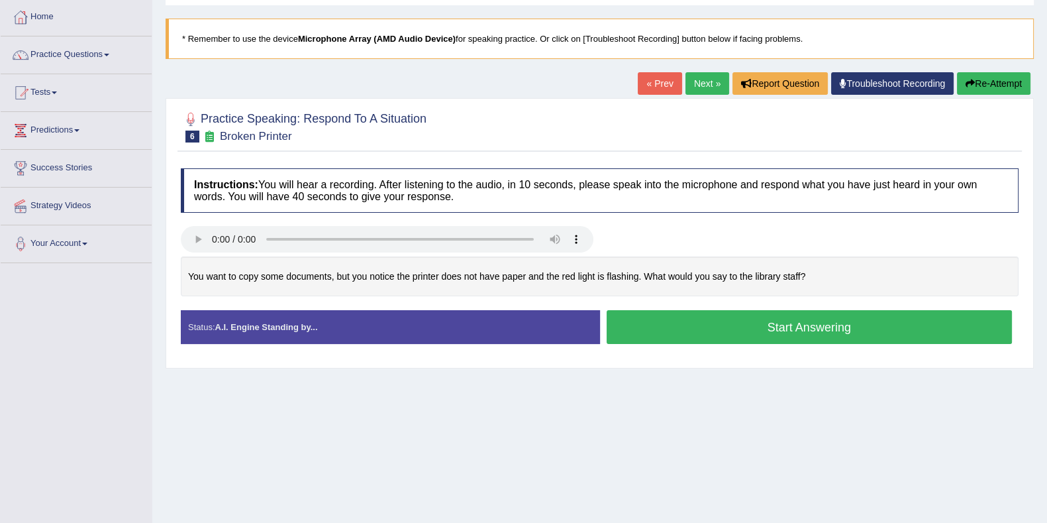
scroll to position [82, 0]
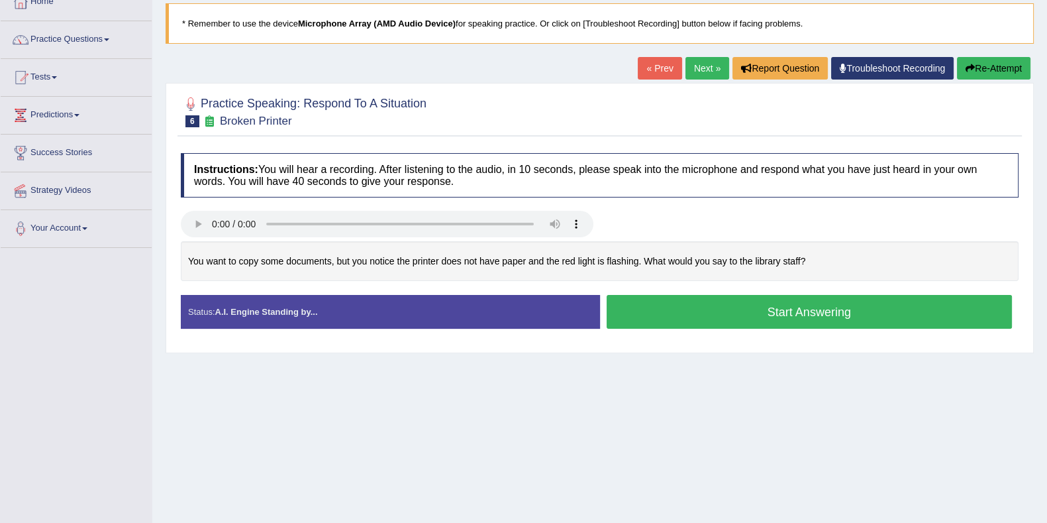
click at [721, 311] on button "Start Answering" at bounding box center [810, 312] width 406 height 34
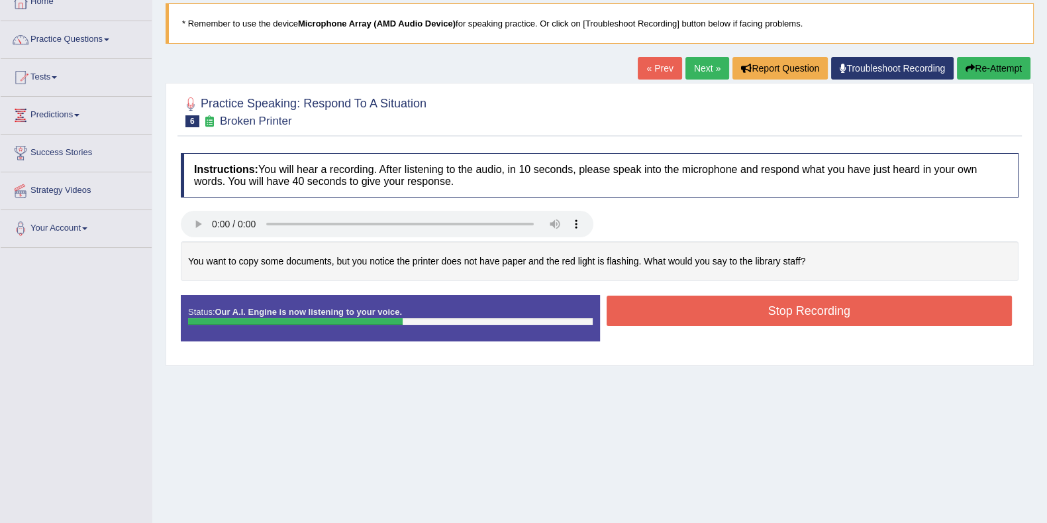
click at [725, 315] on button "Stop Recording" at bounding box center [810, 310] width 406 height 30
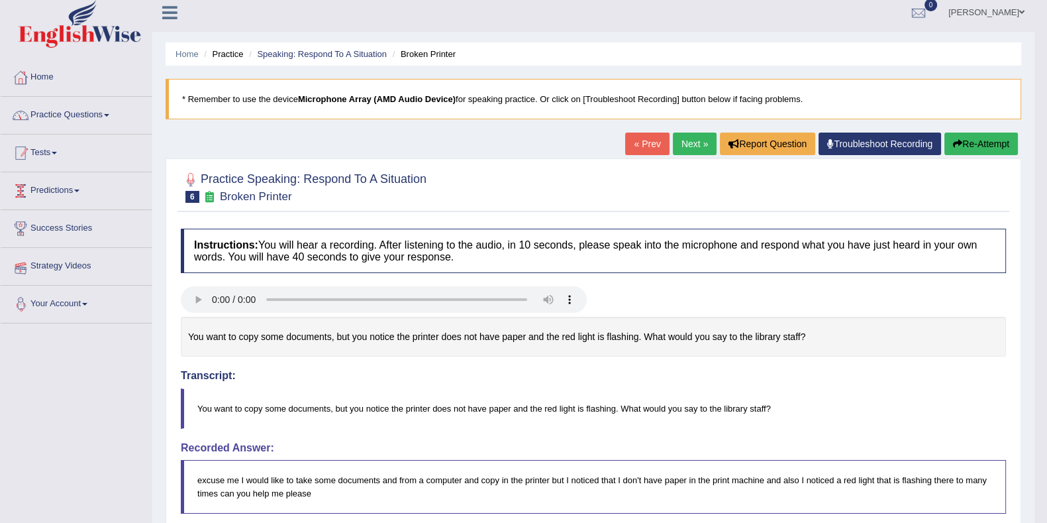
scroll to position [0, 0]
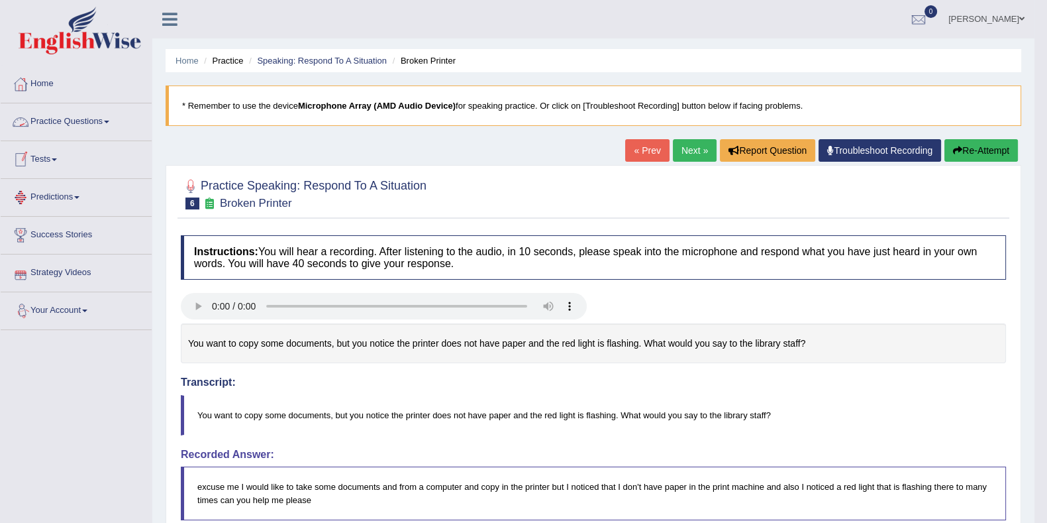
click at [41, 155] on link "Tests" at bounding box center [76, 157] width 151 height 33
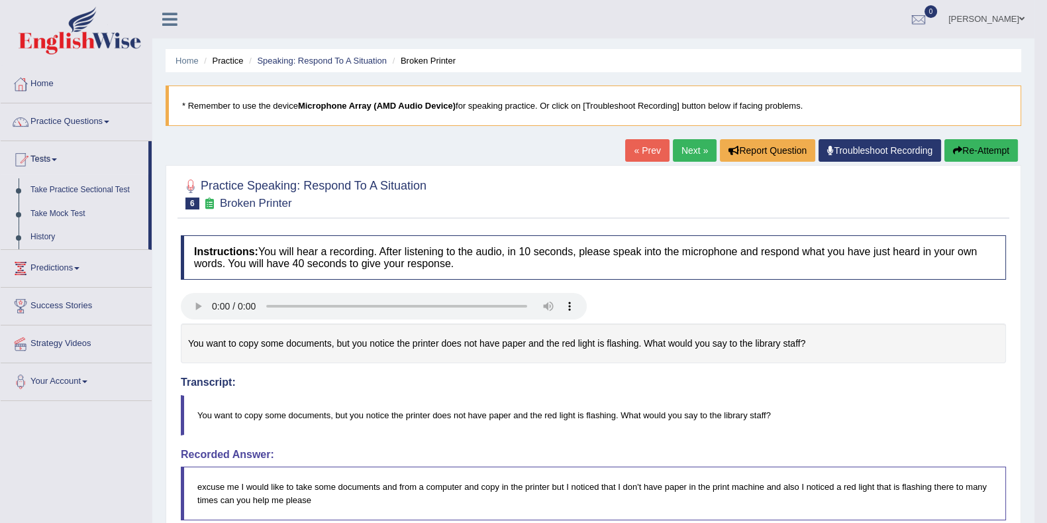
click at [82, 190] on link "Take Practice Sectional Test" at bounding box center [87, 190] width 124 height 24
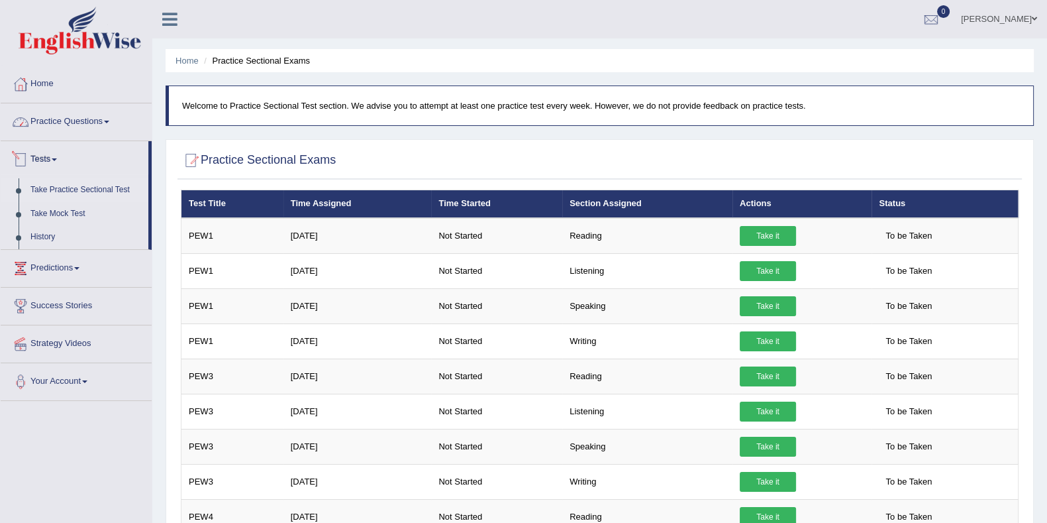
click at [53, 112] on link "Practice Questions" at bounding box center [76, 119] width 151 height 33
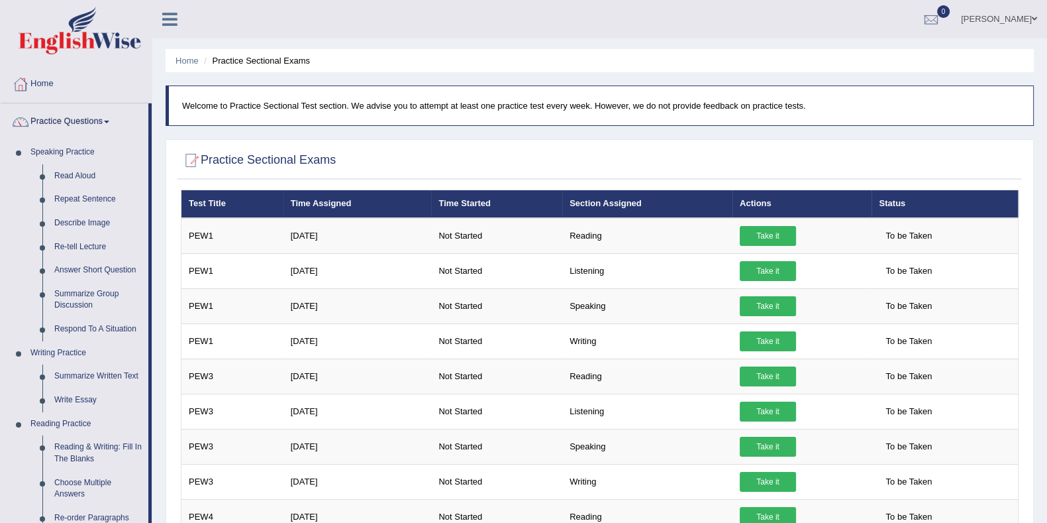
click at [606, 205] on th "Section Assigned" at bounding box center [647, 204] width 170 height 28
click at [71, 153] on link "Speaking Practice" at bounding box center [87, 152] width 124 height 24
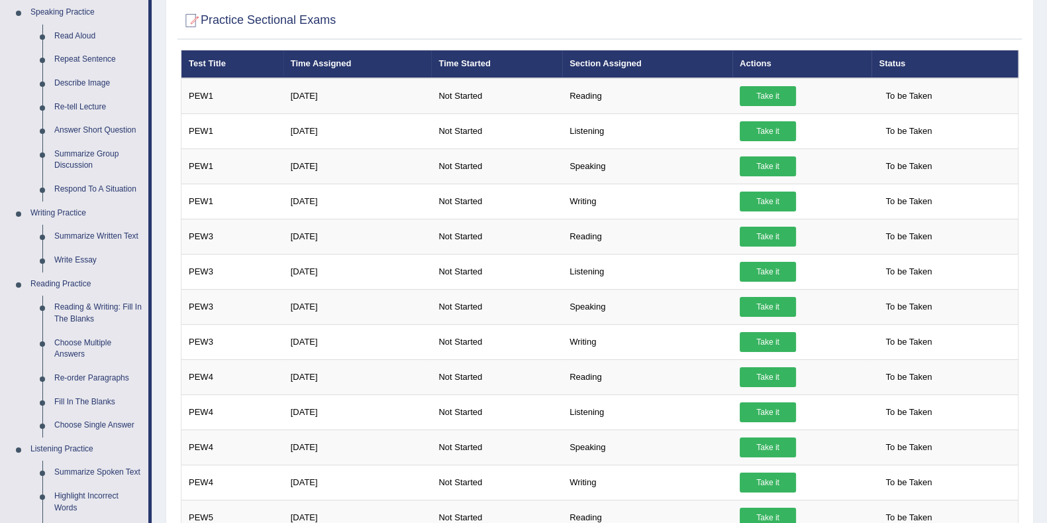
scroll to position [165, 0]
